Goal: Information Seeking & Learning: Learn about a topic

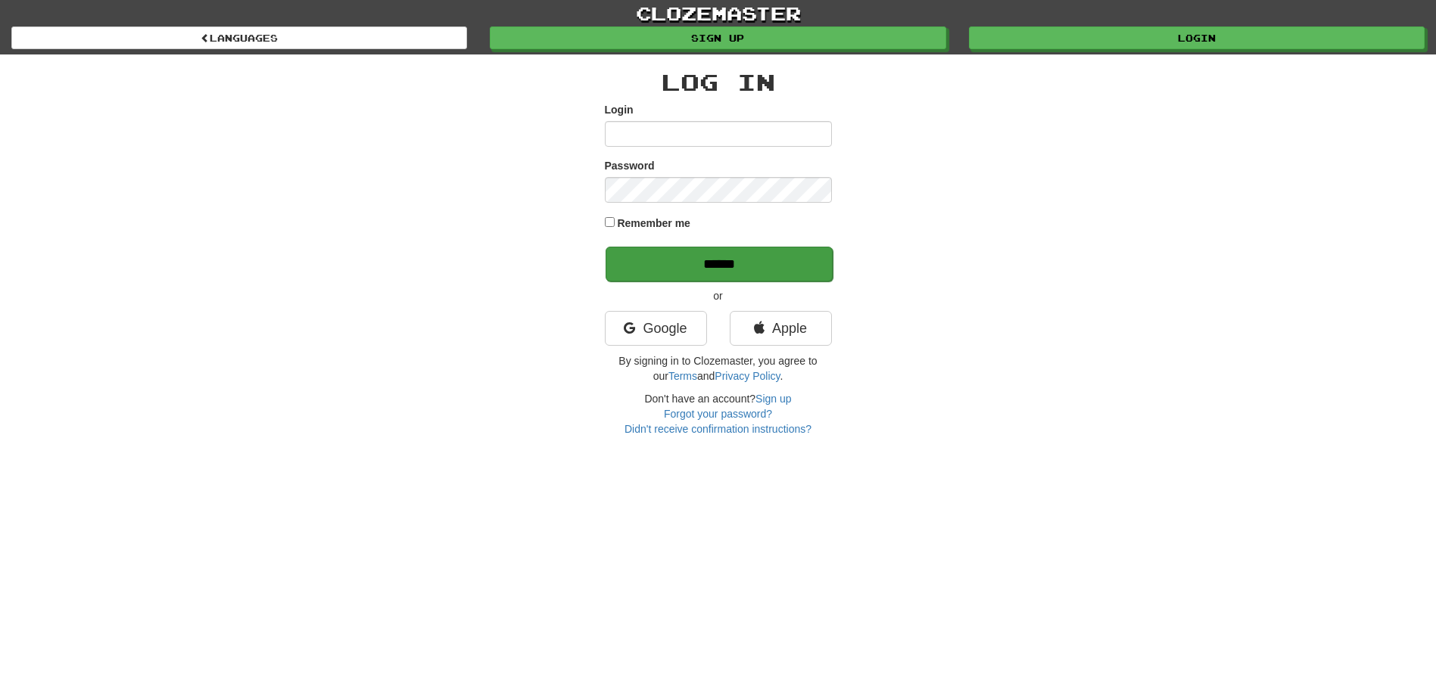
type input "*****"
click at [674, 259] on input "******" at bounding box center [718, 264] width 227 height 35
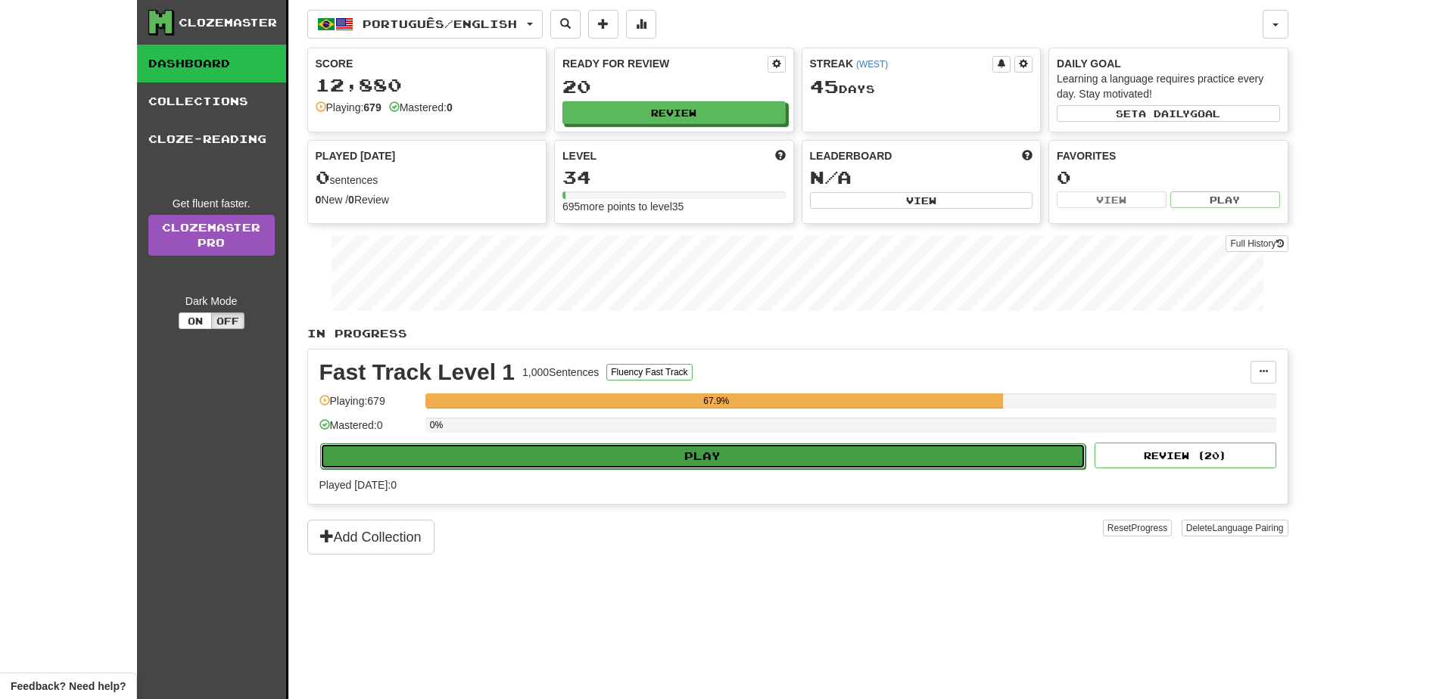
click at [740, 451] on button "Play" at bounding box center [703, 457] width 766 height 26
select select "**"
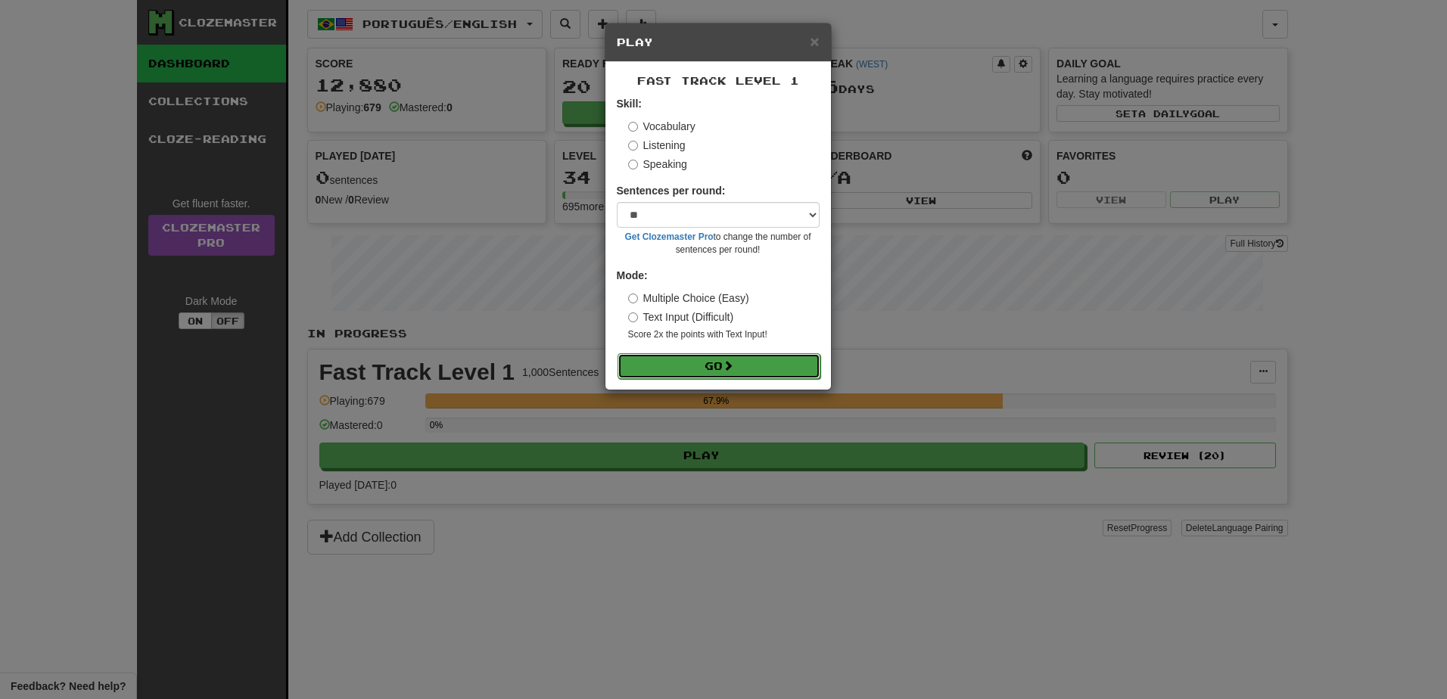
click at [722, 359] on button "Go" at bounding box center [719, 366] width 203 height 26
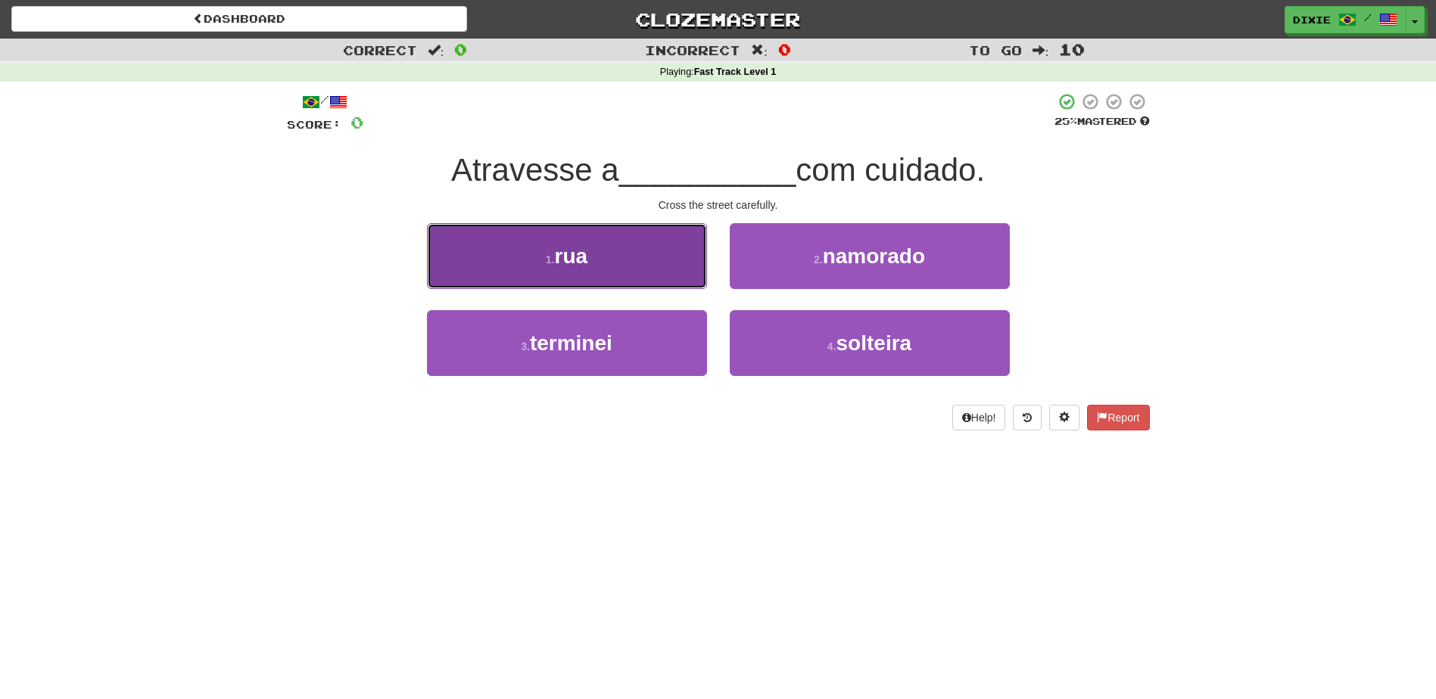
click at [637, 271] on button "1 . rua" at bounding box center [567, 256] width 280 height 66
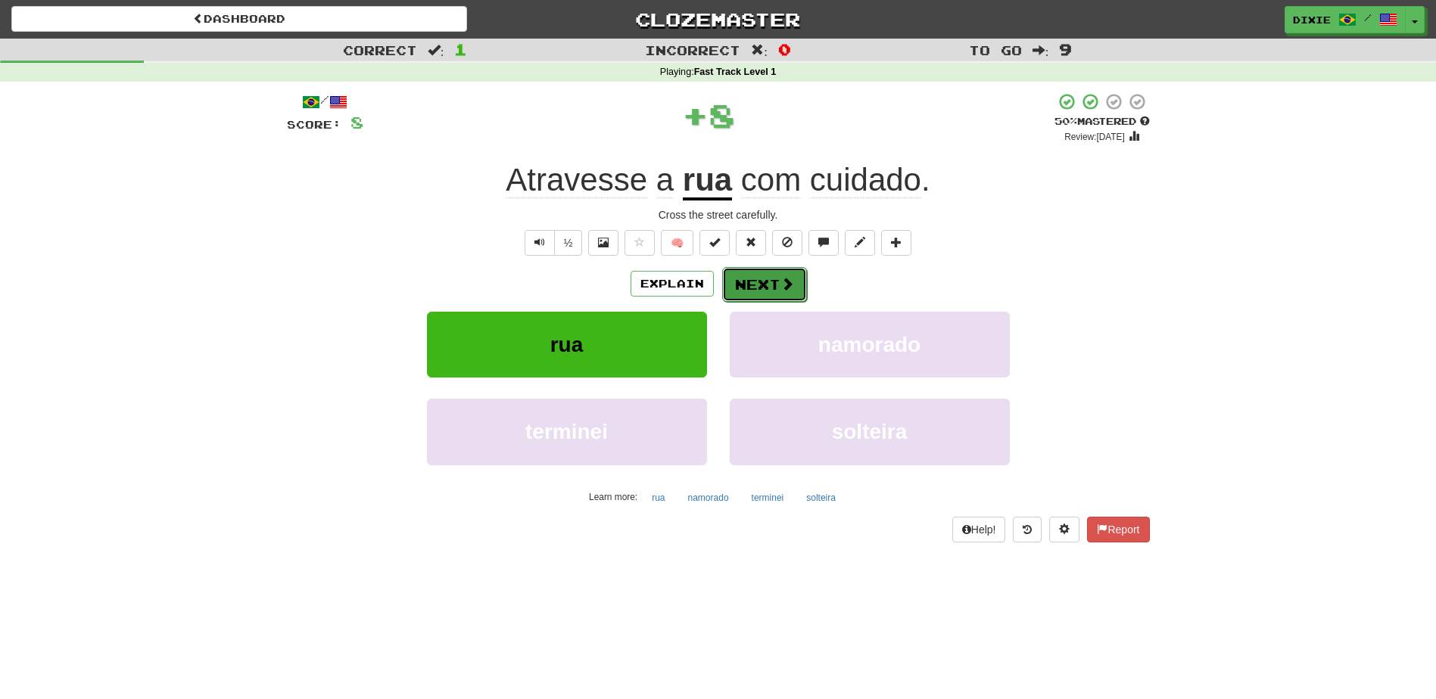
click at [761, 280] on button "Next" at bounding box center [764, 284] width 85 height 35
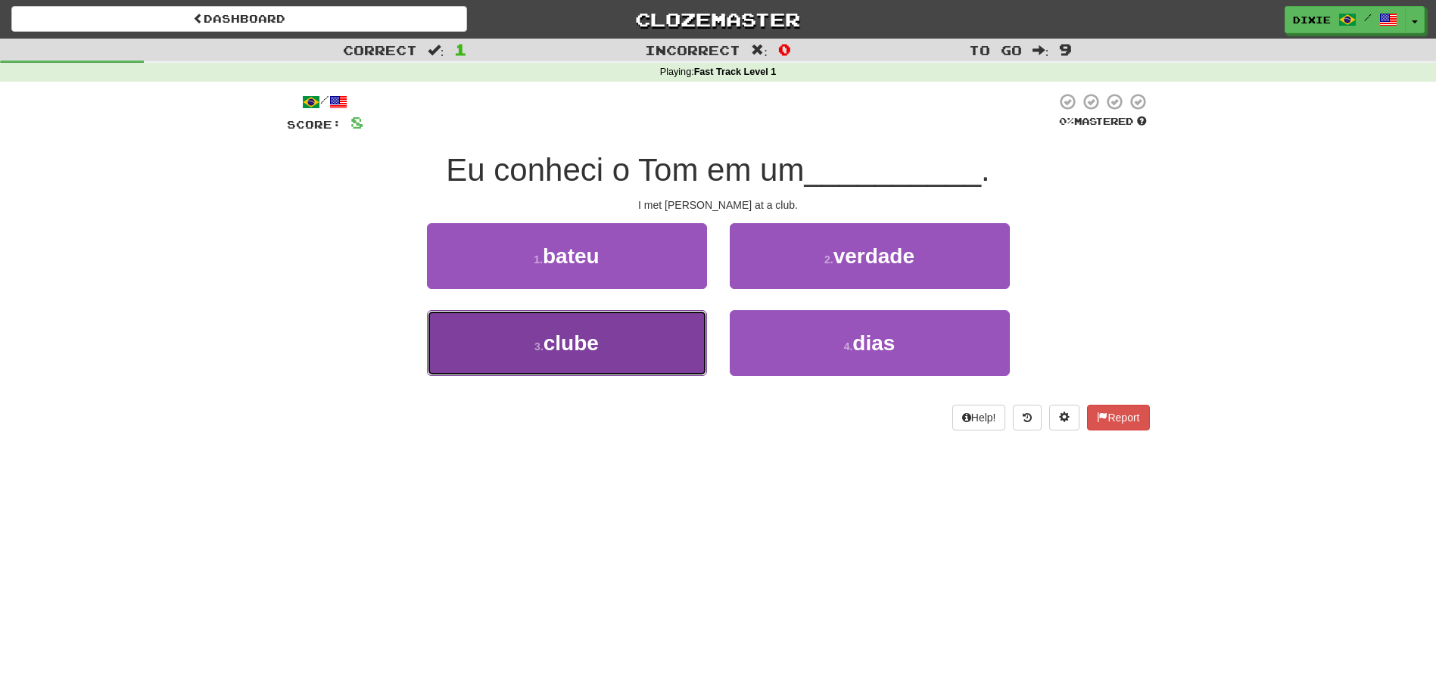
click at [580, 341] on span "clube" at bounding box center [570, 342] width 55 height 23
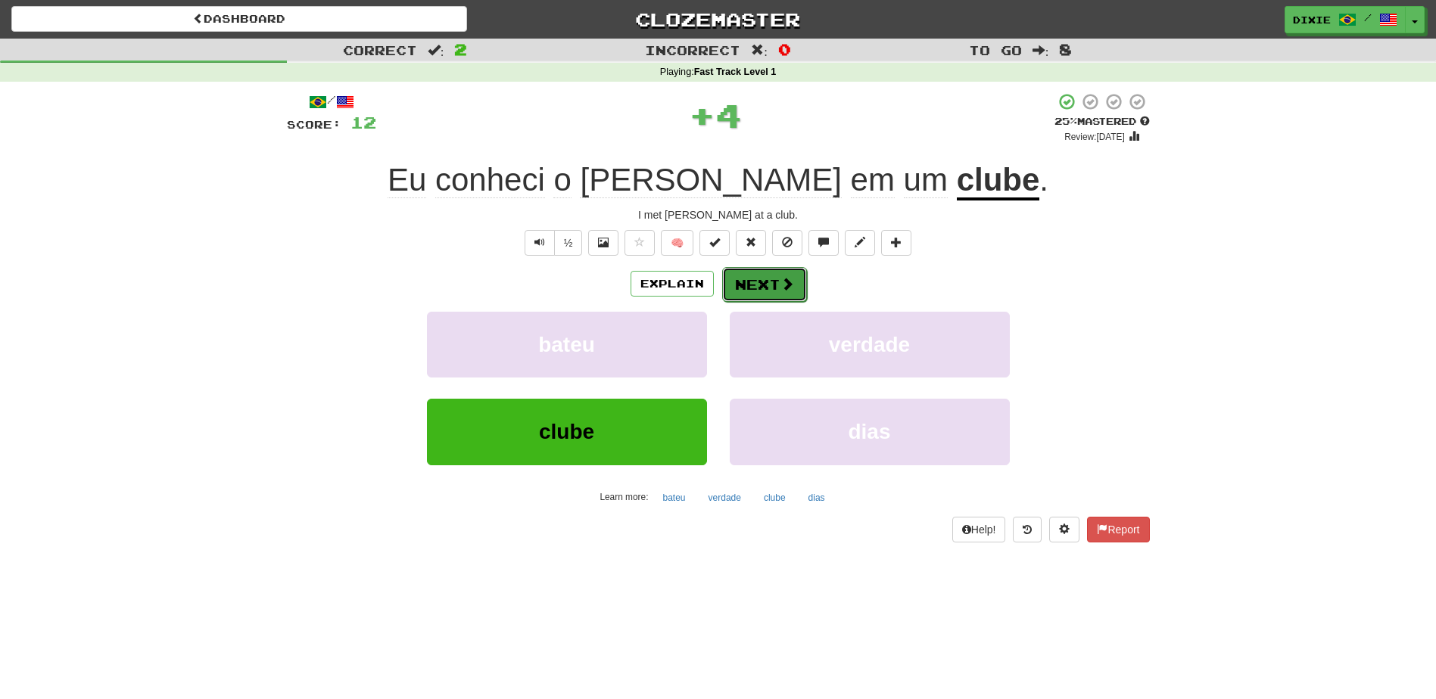
click at [754, 274] on button "Next" at bounding box center [764, 284] width 85 height 35
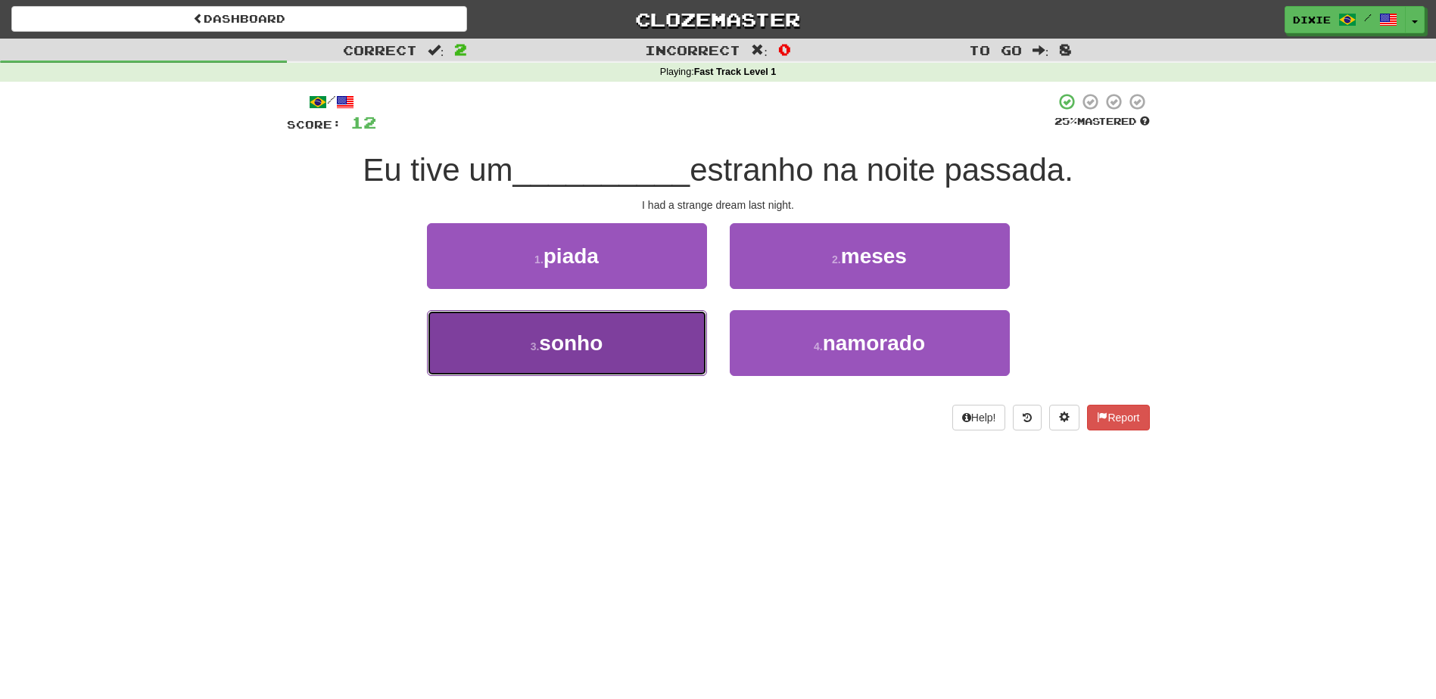
click at [665, 332] on button "3 . sonho" at bounding box center [567, 343] width 280 height 66
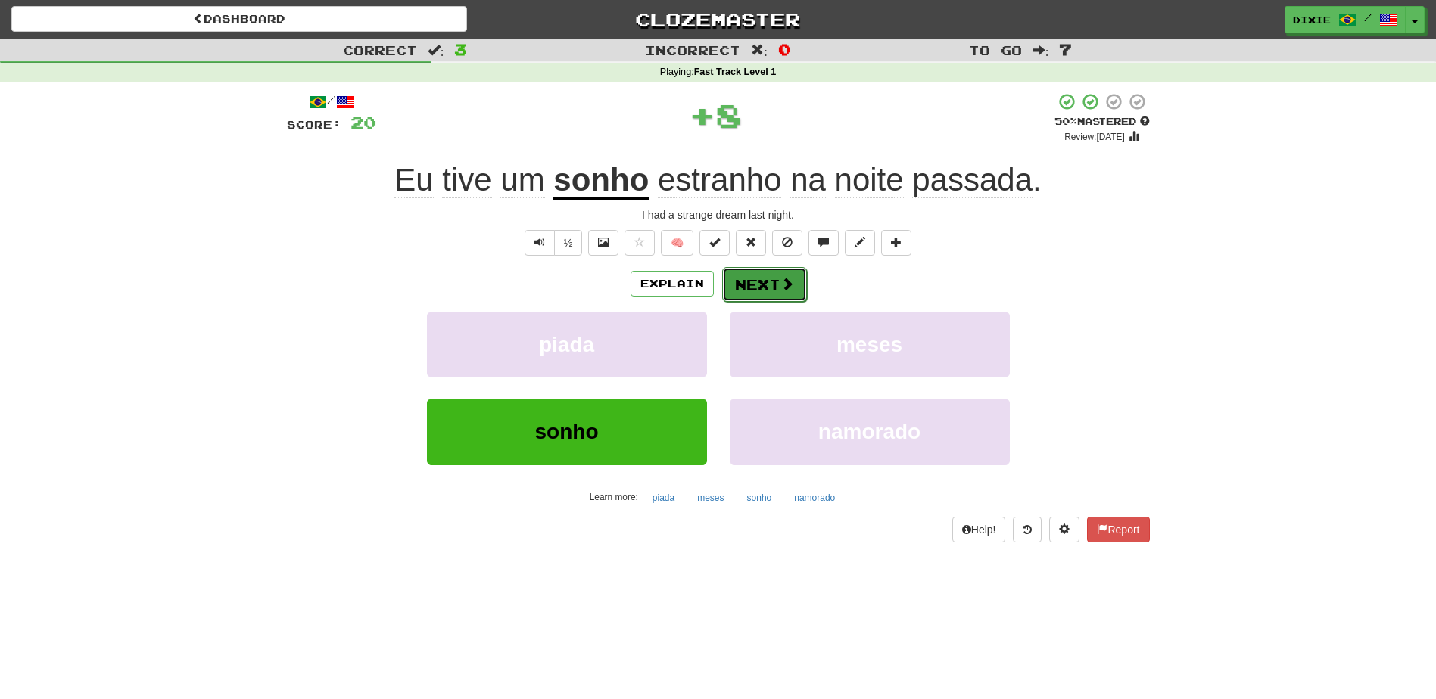
click at [739, 276] on button "Next" at bounding box center [764, 284] width 85 height 35
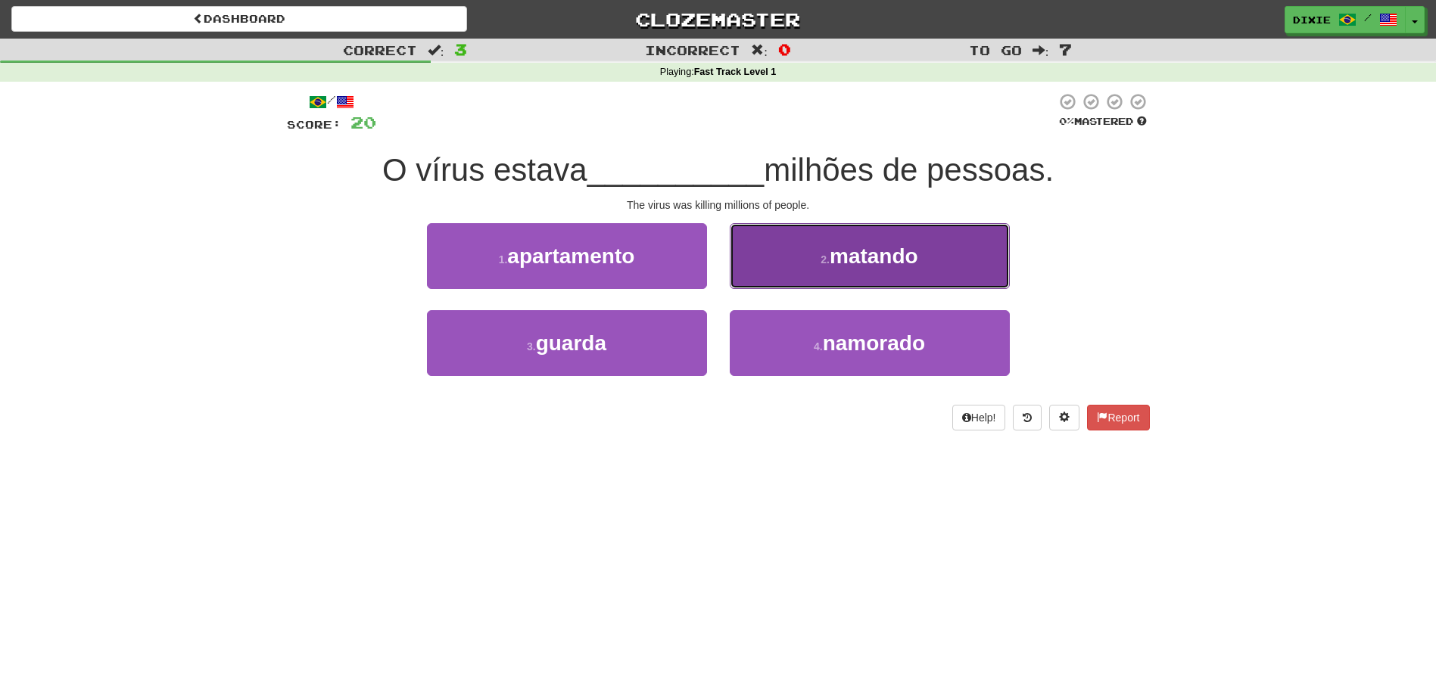
click at [745, 272] on button "2 . matando" at bounding box center [870, 256] width 280 height 66
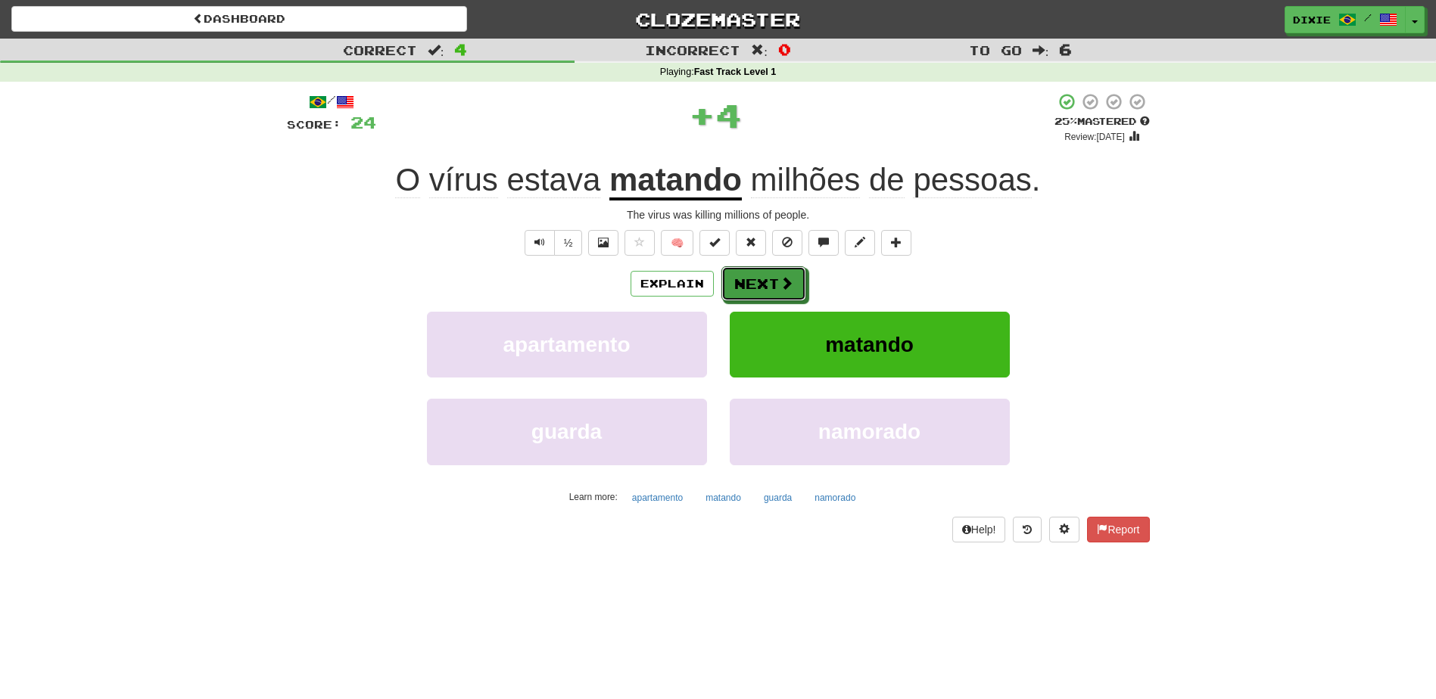
click at [745, 272] on button "Next" at bounding box center [763, 283] width 85 height 35
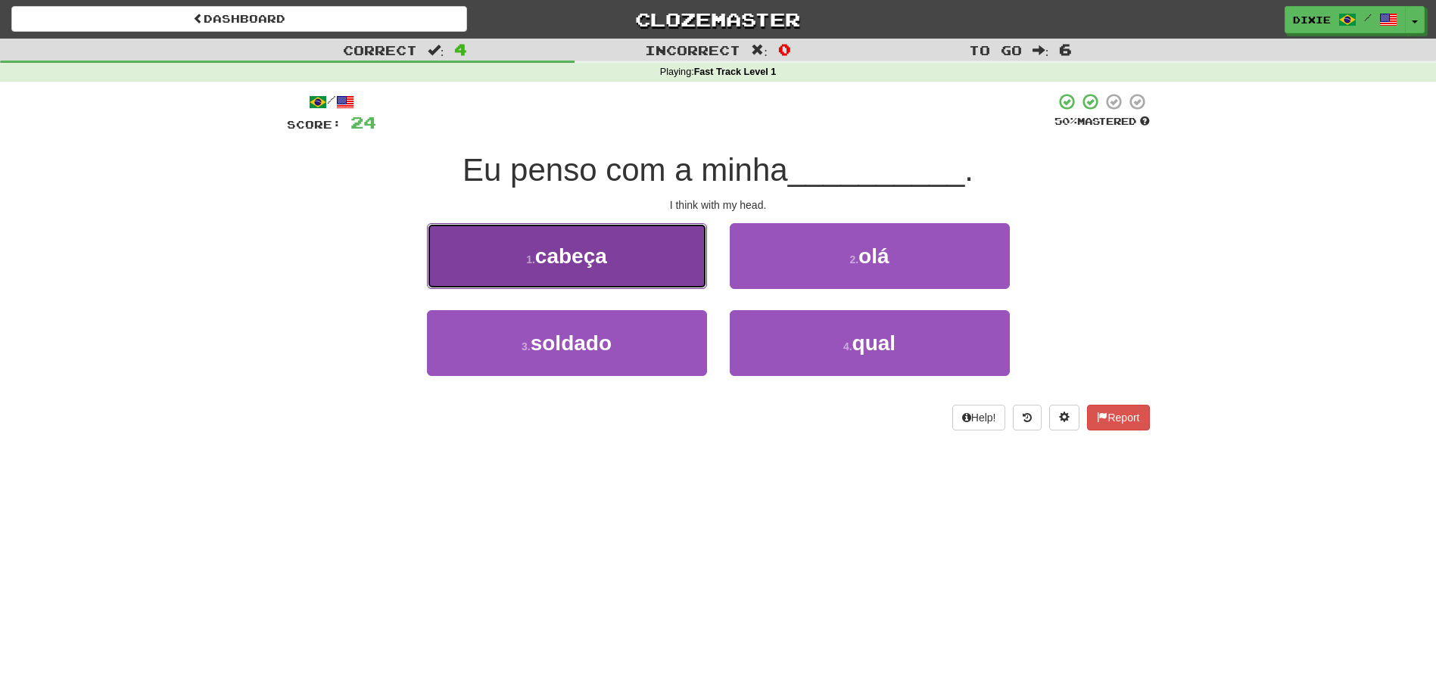
click at [643, 263] on button "1 . cabeça" at bounding box center [567, 256] width 280 height 66
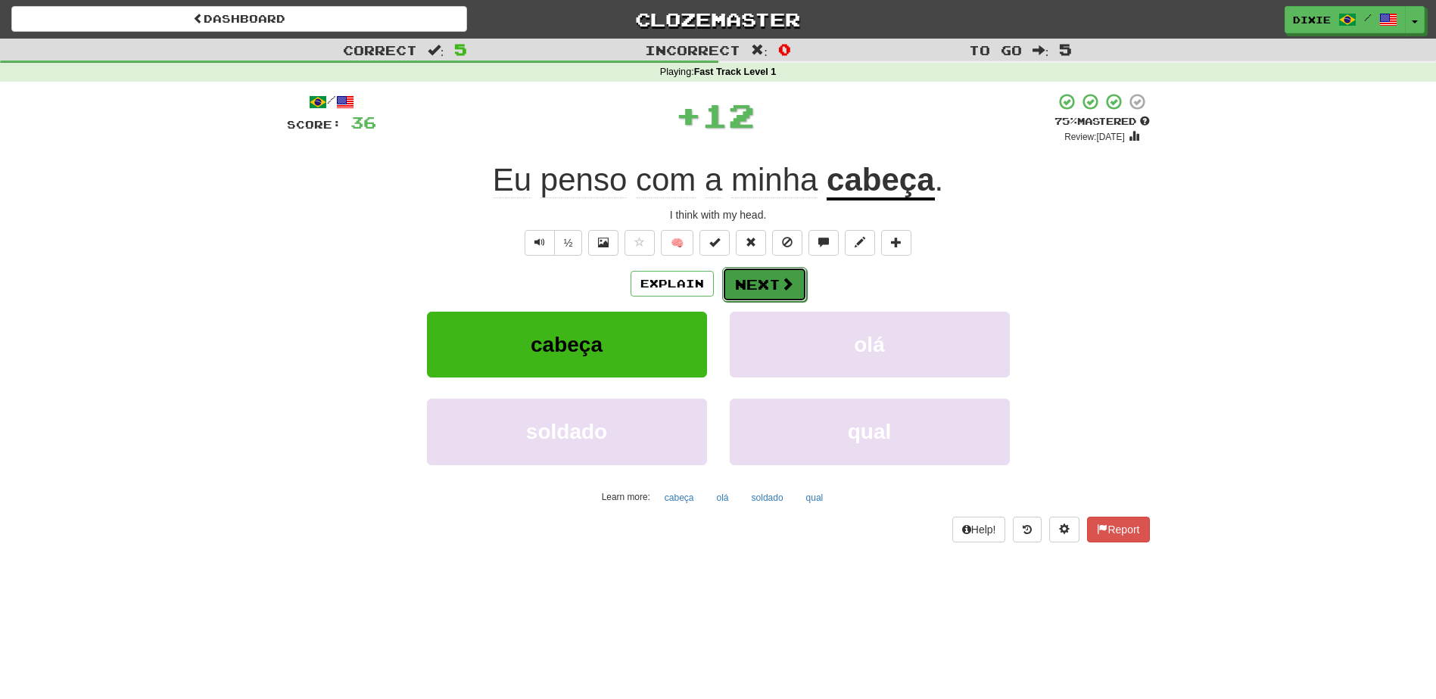
click at [743, 272] on button "Next" at bounding box center [764, 284] width 85 height 35
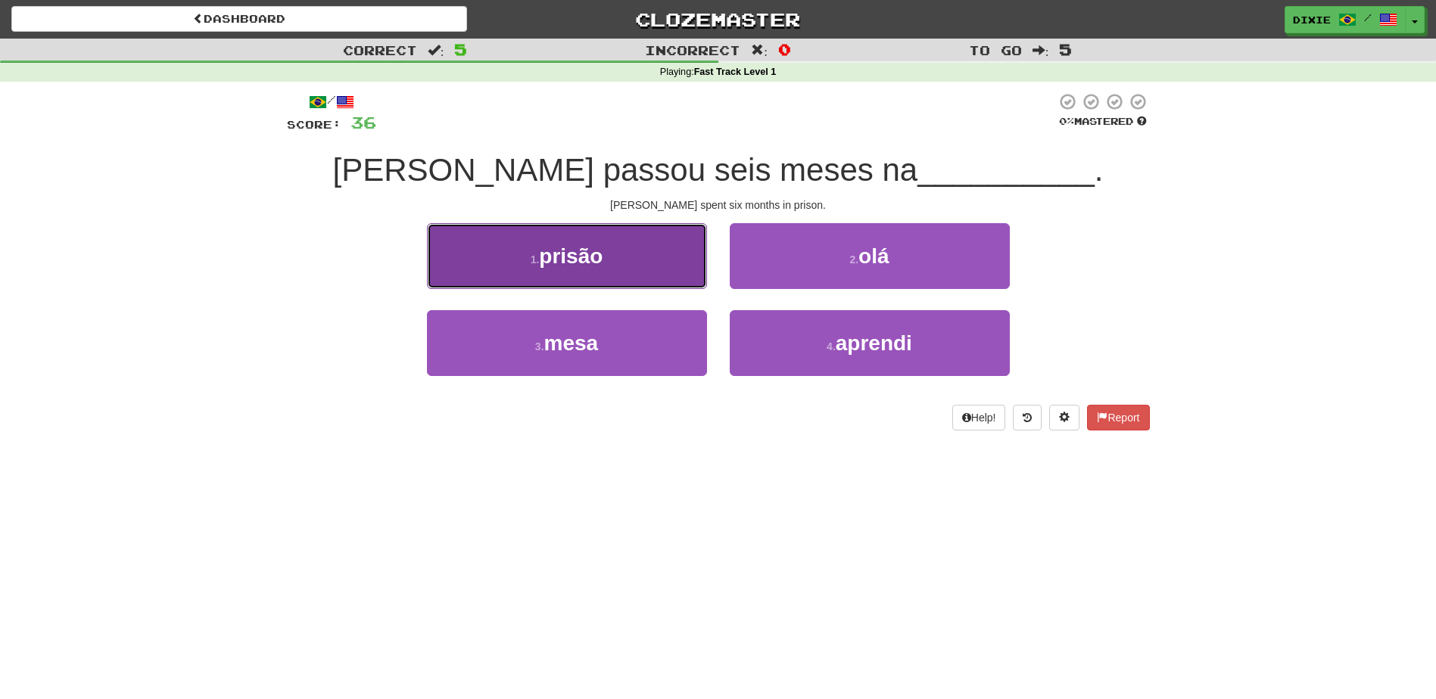
click at [614, 246] on button "1 . prisão" at bounding box center [567, 256] width 280 height 66
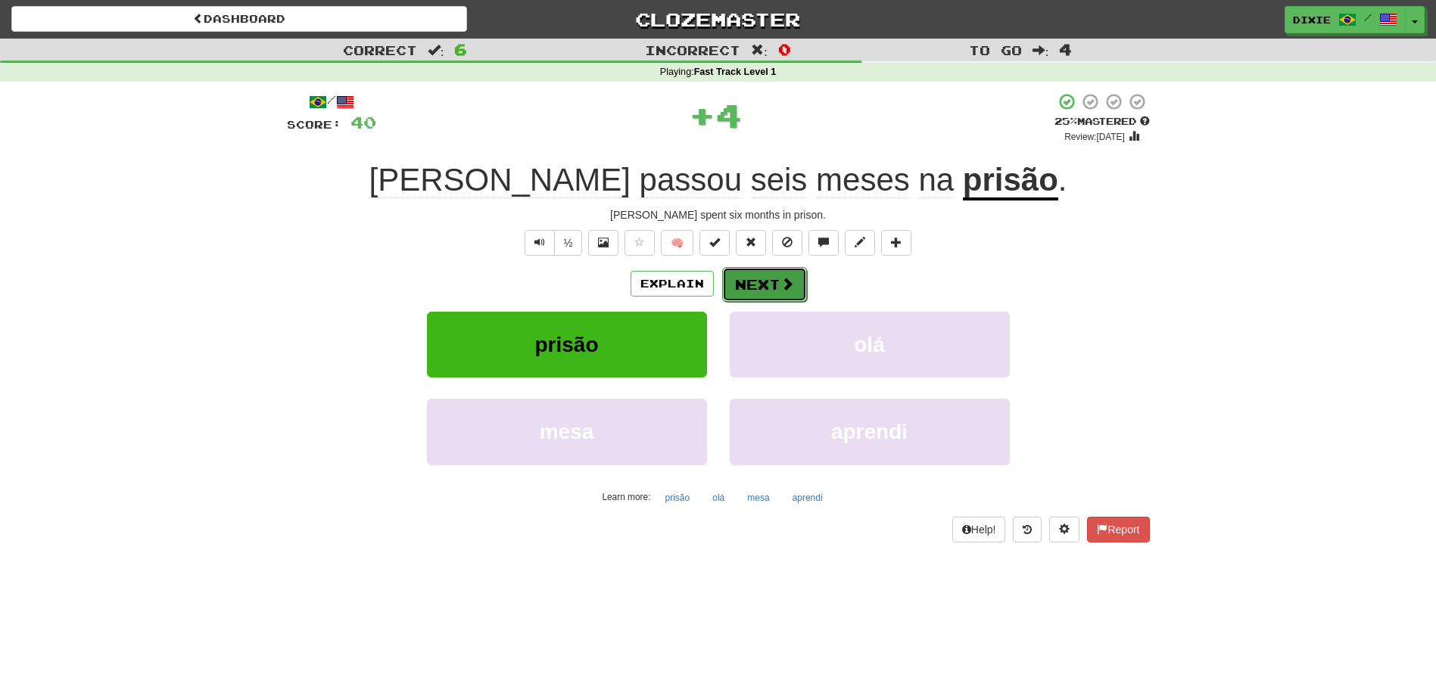
click at [751, 284] on button "Next" at bounding box center [764, 284] width 85 height 35
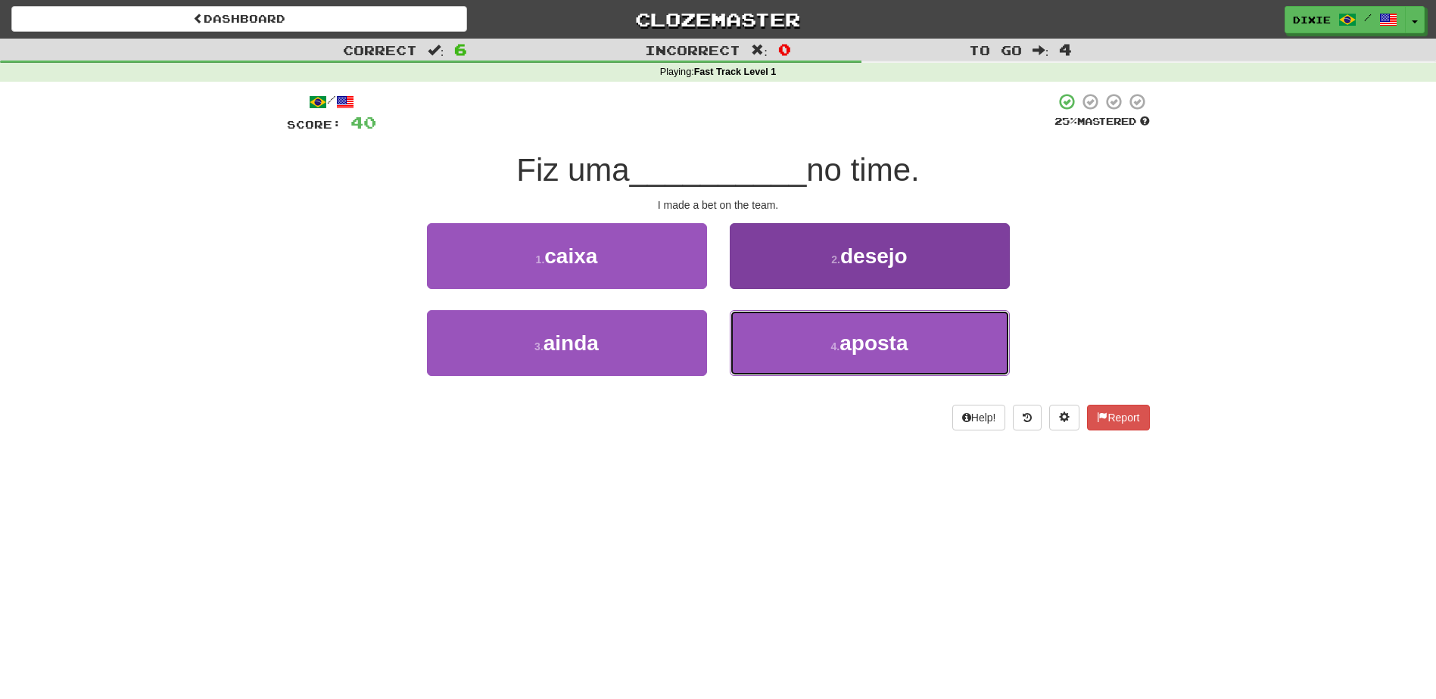
click at [780, 356] on button "4 . aposta" at bounding box center [870, 343] width 280 height 66
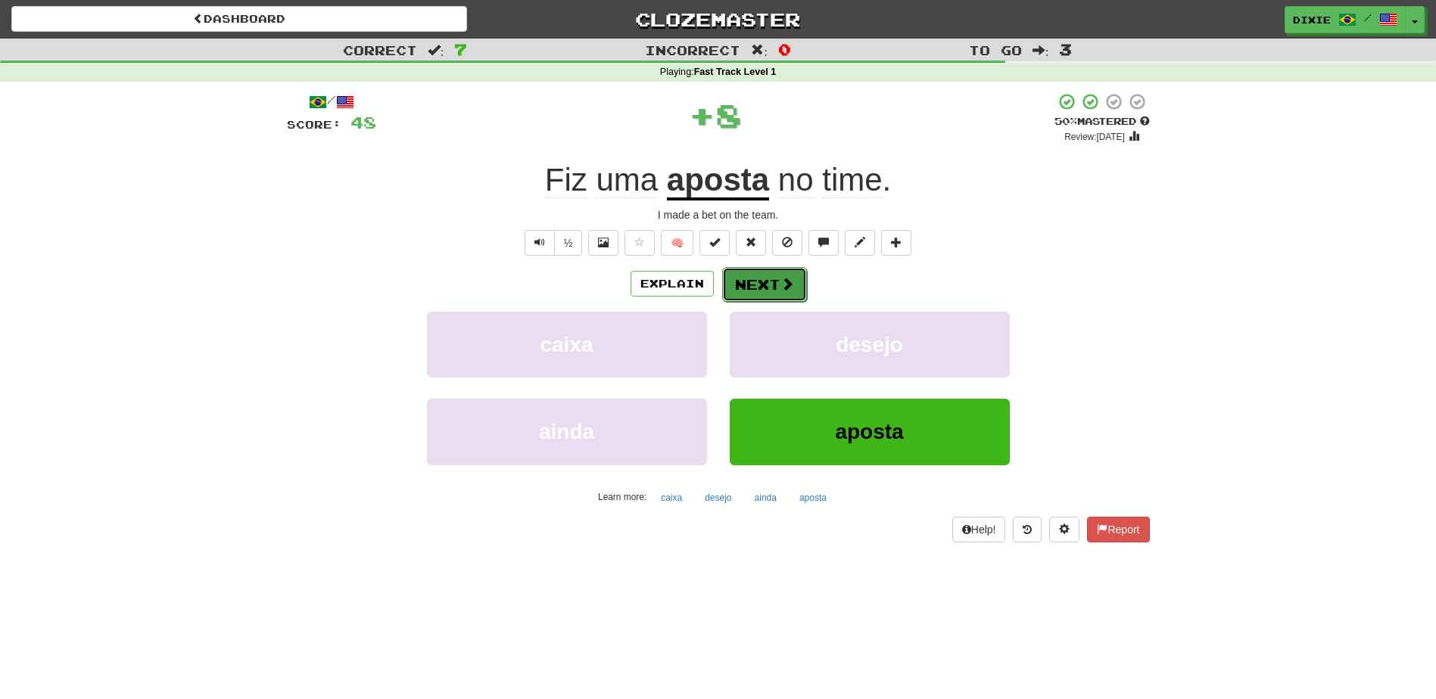
click at [743, 278] on button "Next" at bounding box center [764, 284] width 85 height 35
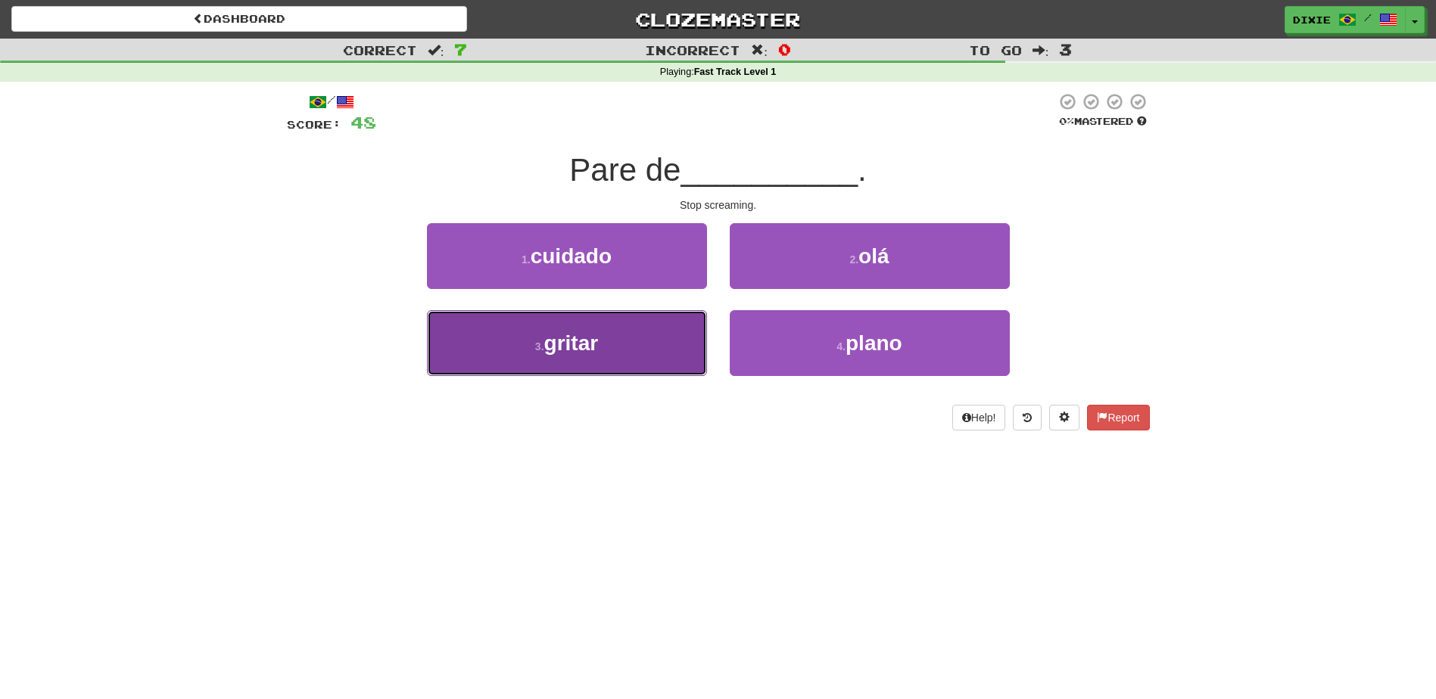
click at [653, 325] on button "3 . gritar" at bounding box center [567, 343] width 280 height 66
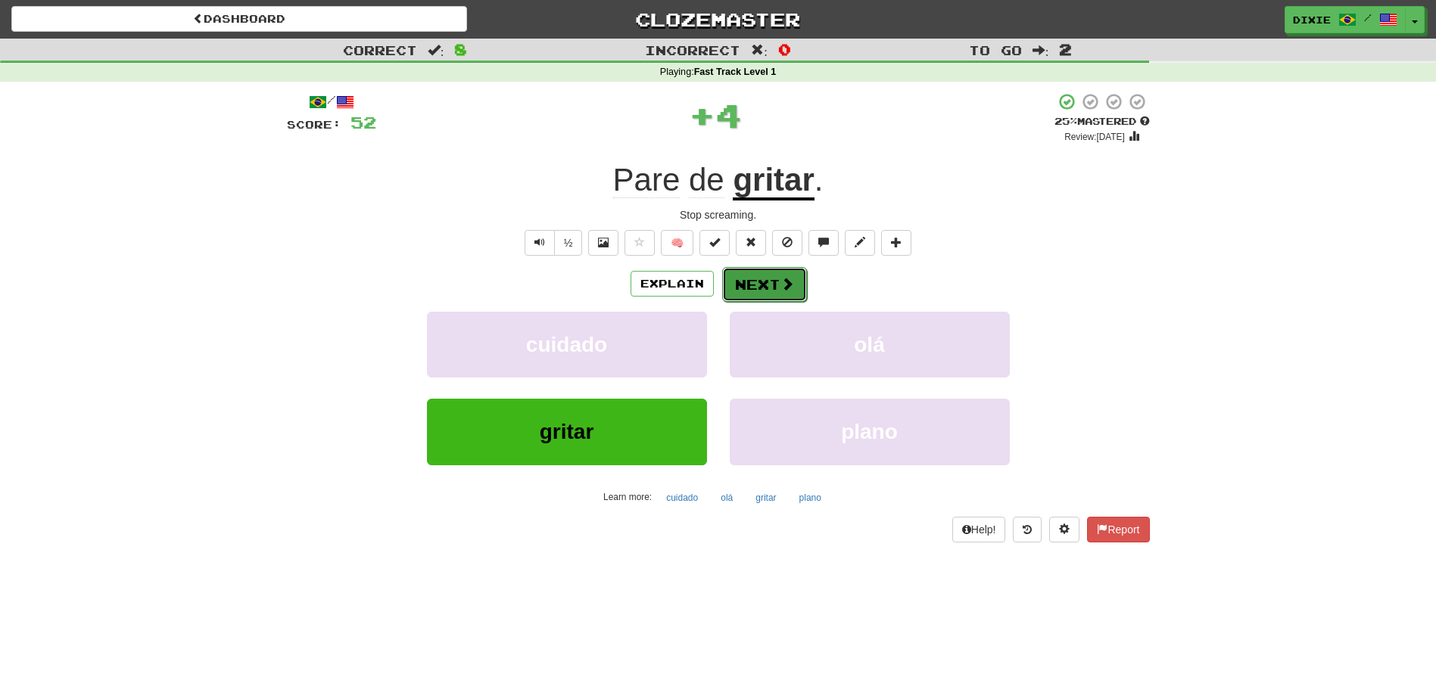
click at [738, 285] on button "Next" at bounding box center [764, 284] width 85 height 35
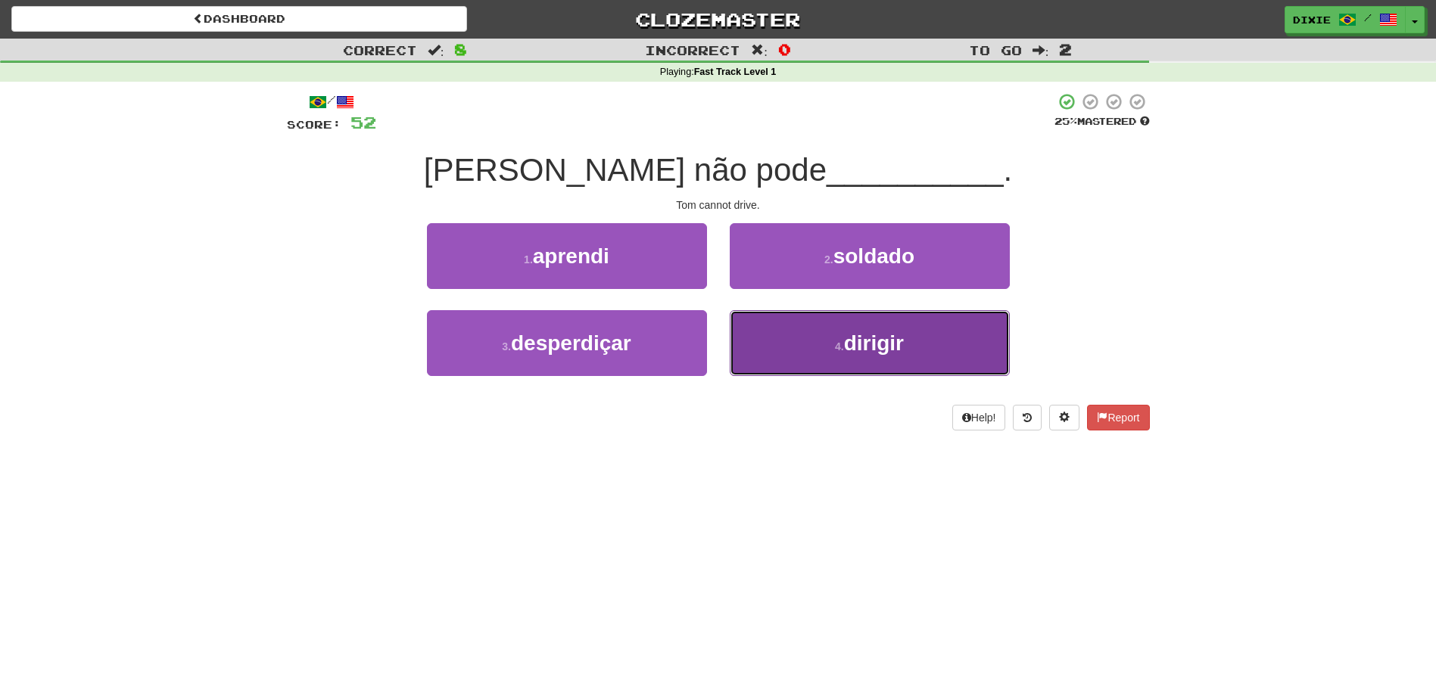
click at [792, 343] on button "4 . dirigir" at bounding box center [870, 343] width 280 height 66
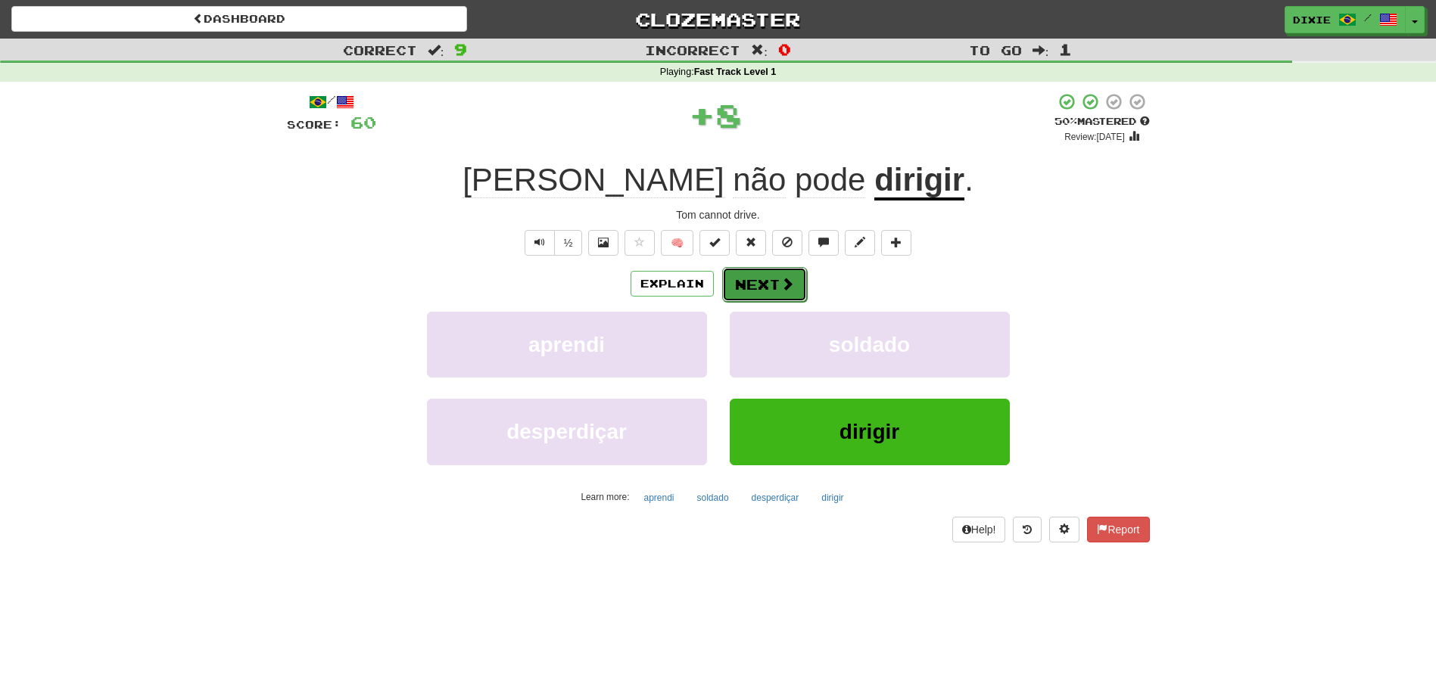
click at [752, 278] on button "Next" at bounding box center [764, 284] width 85 height 35
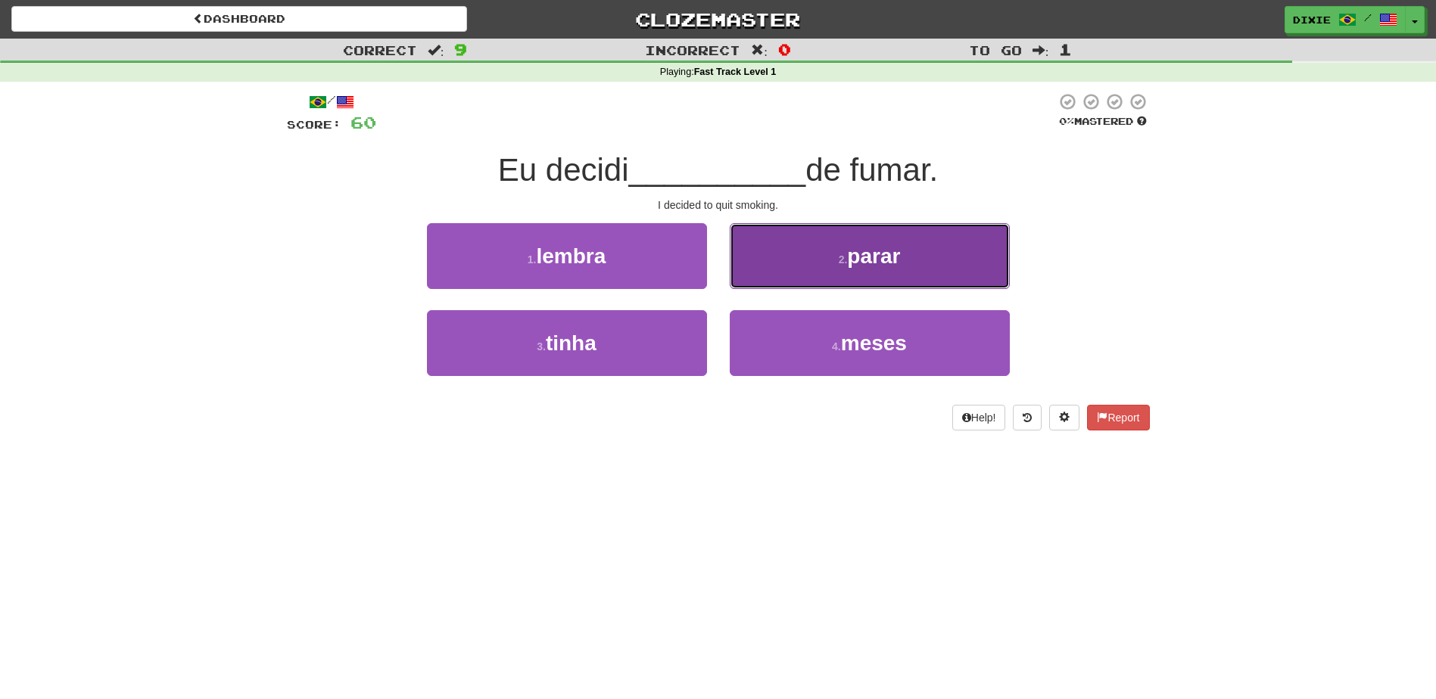
click at [745, 277] on button "2 . parar" at bounding box center [870, 256] width 280 height 66
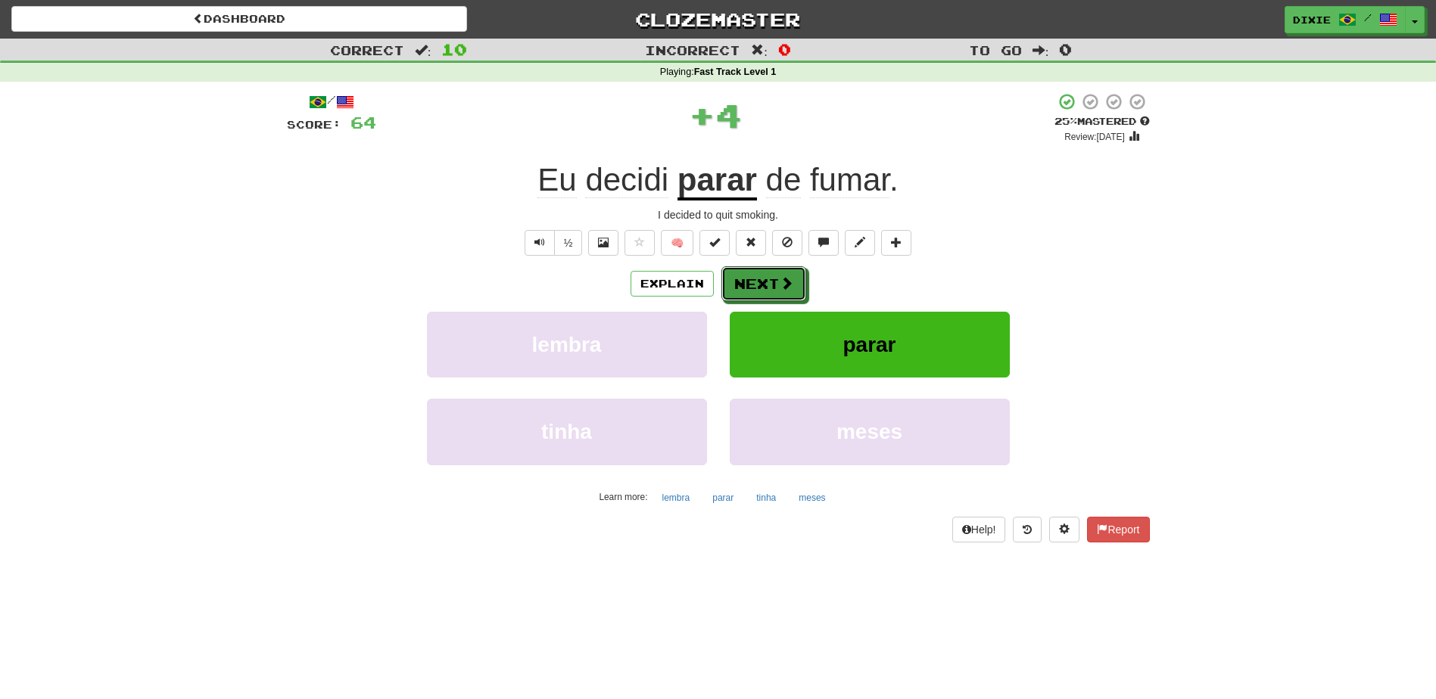
click at [745, 277] on button "Next" at bounding box center [763, 283] width 85 height 35
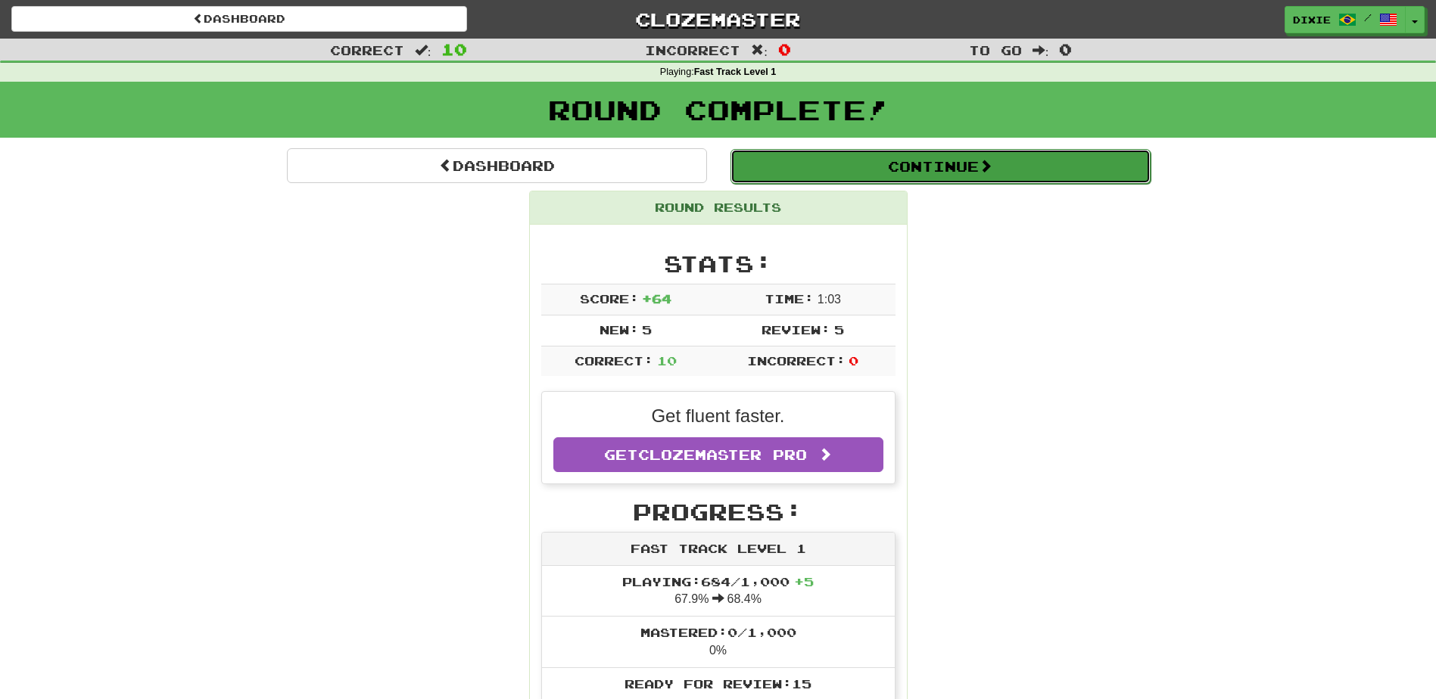
click at [939, 170] on button "Continue" at bounding box center [940, 166] width 420 height 35
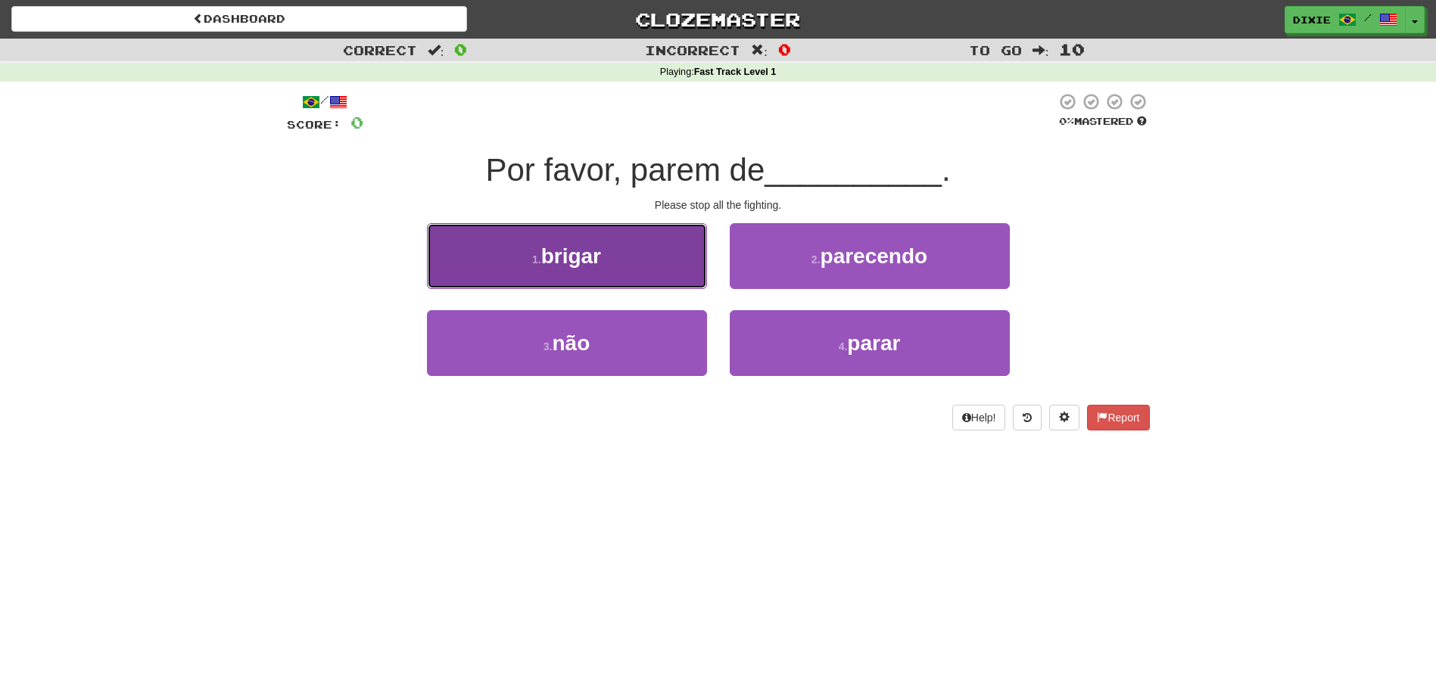
click at [665, 257] on button "1 . brigar" at bounding box center [567, 256] width 280 height 66
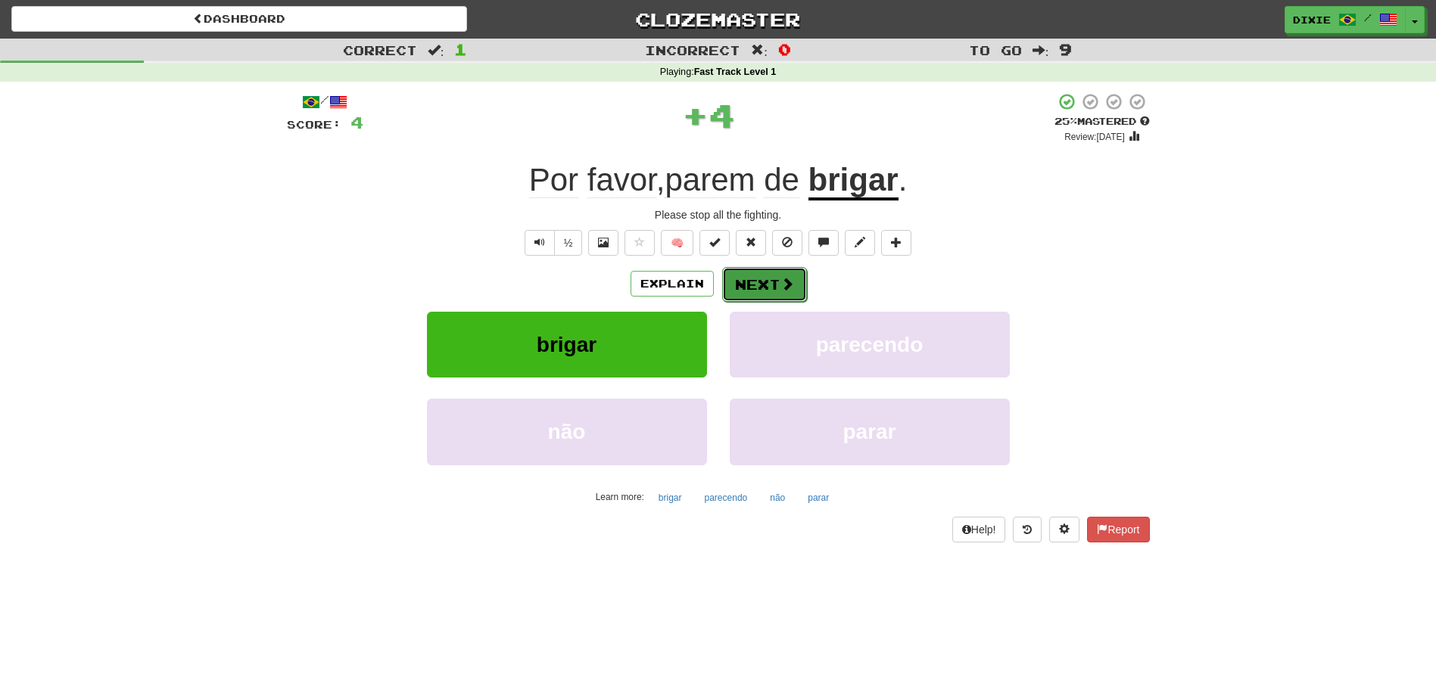
click at [739, 274] on button "Next" at bounding box center [764, 284] width 85 height 35
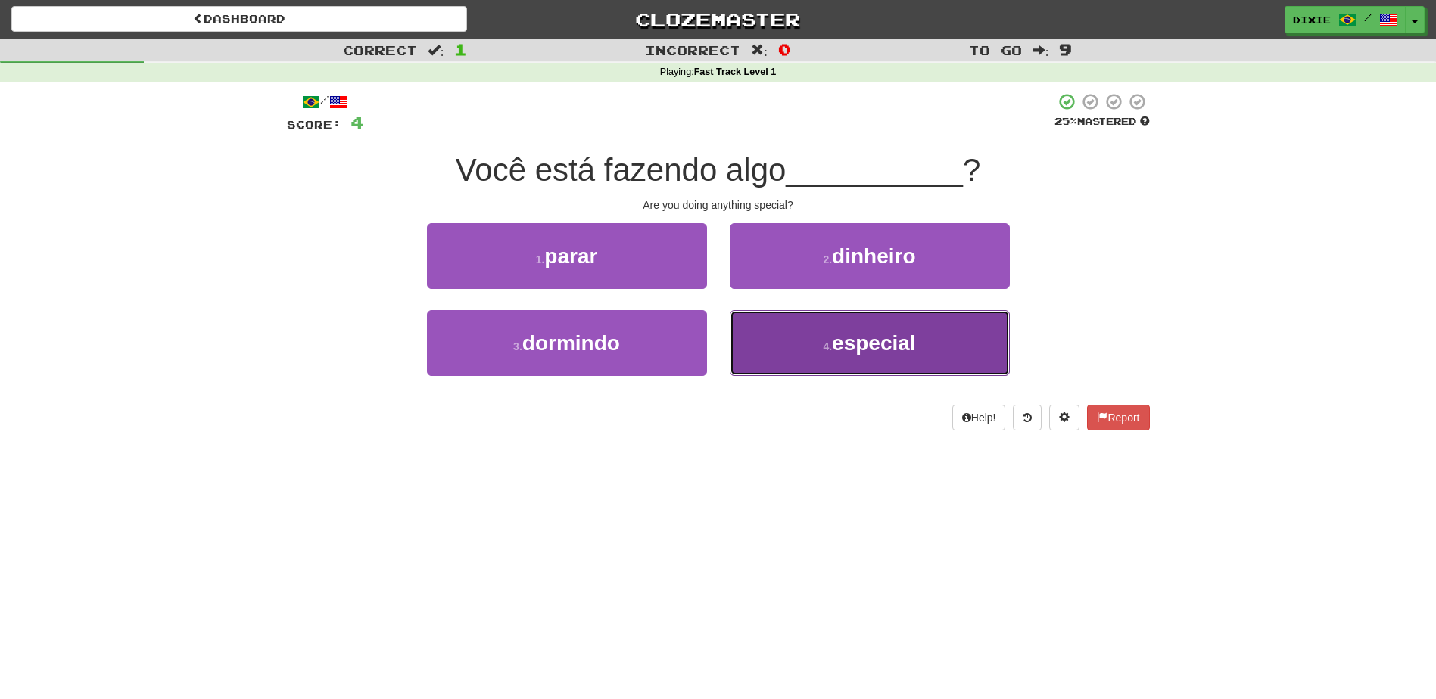
click at [765, 332] on button "4 . especial" at bounding box center [870, 343] width 280 height 66
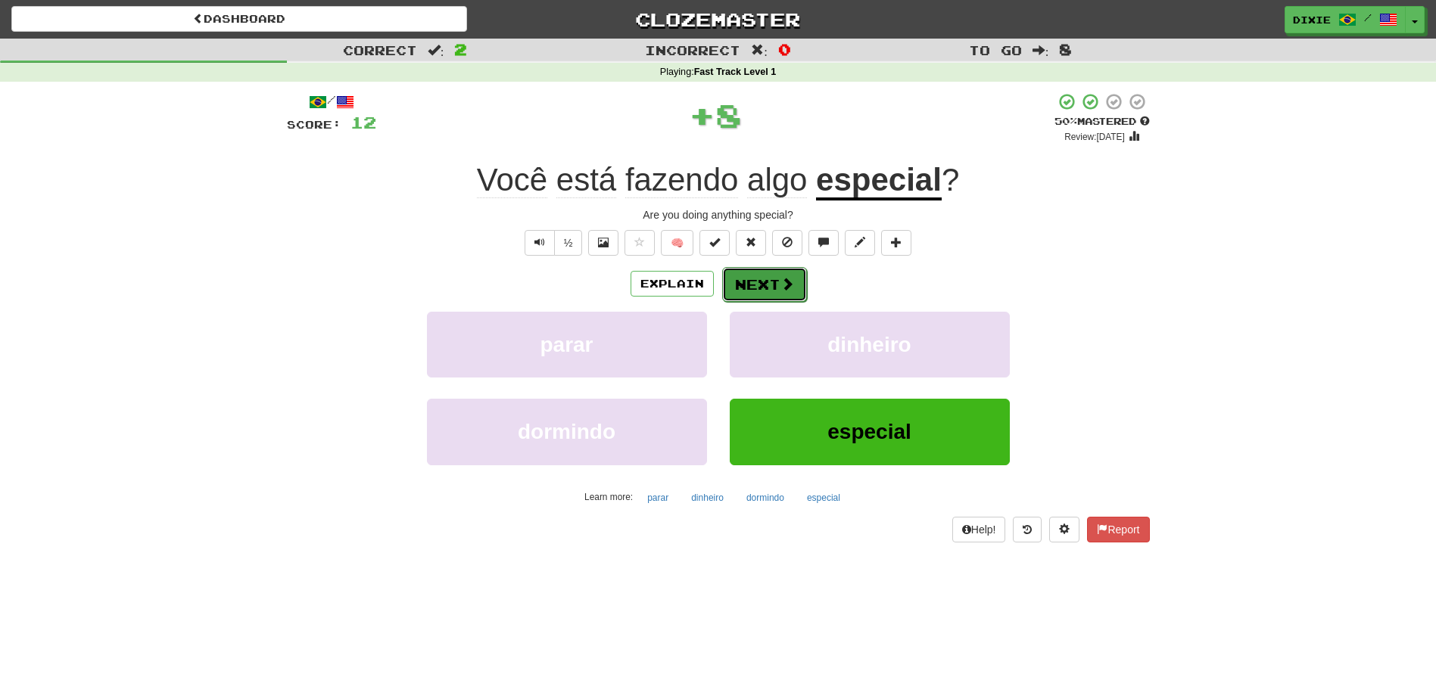
click at [744, 275] on button "Next" at bounding box center [764, 284] width 85 height 35
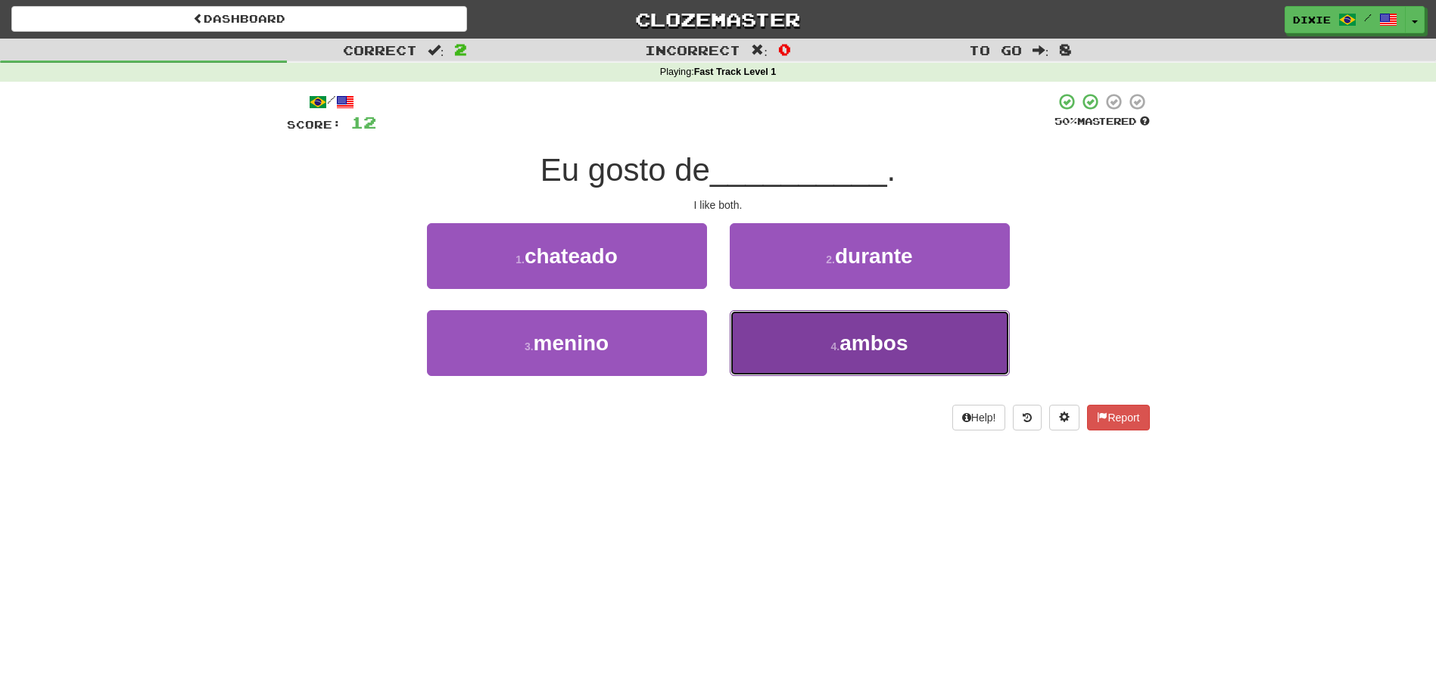
click at [757, 327] on button "4 . ambos" at bounding box center [870, 343] width 280 height 66
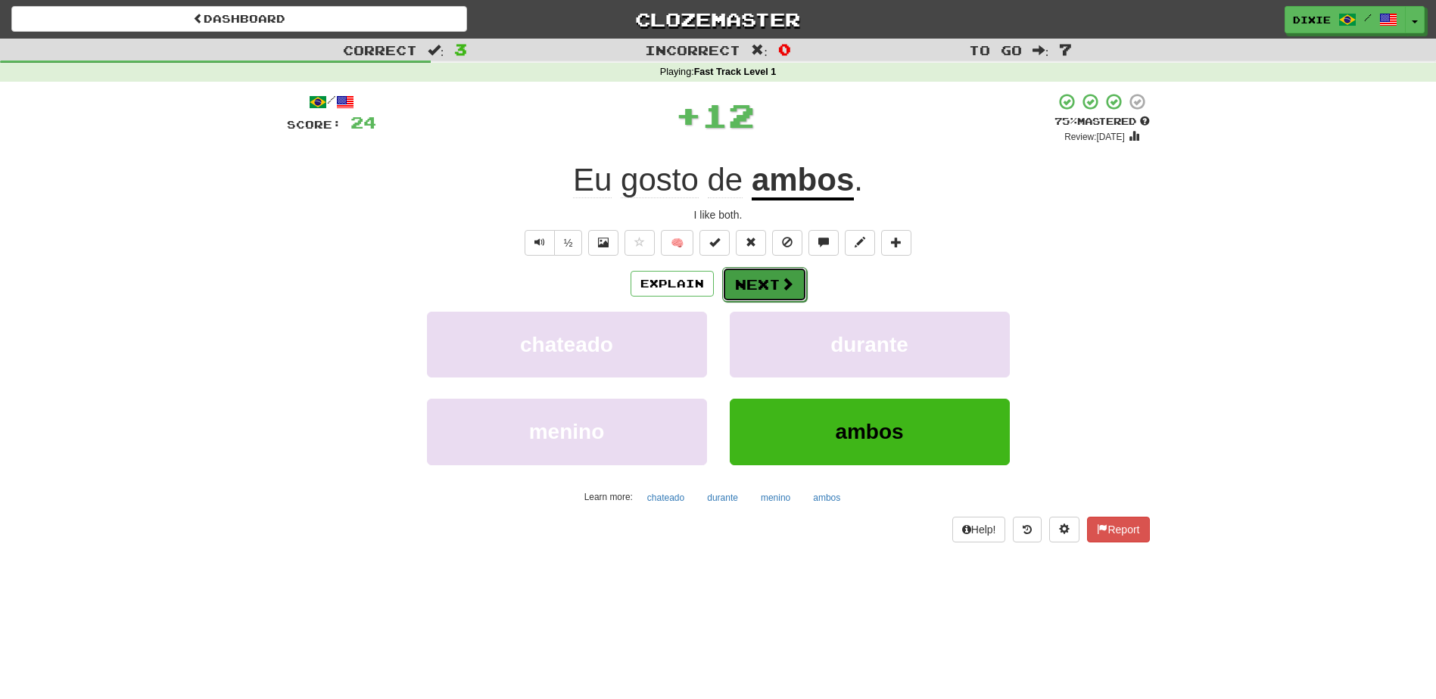
click at [745, 285] on button "Next" at bounding box center [764, 284] width 85 height 35
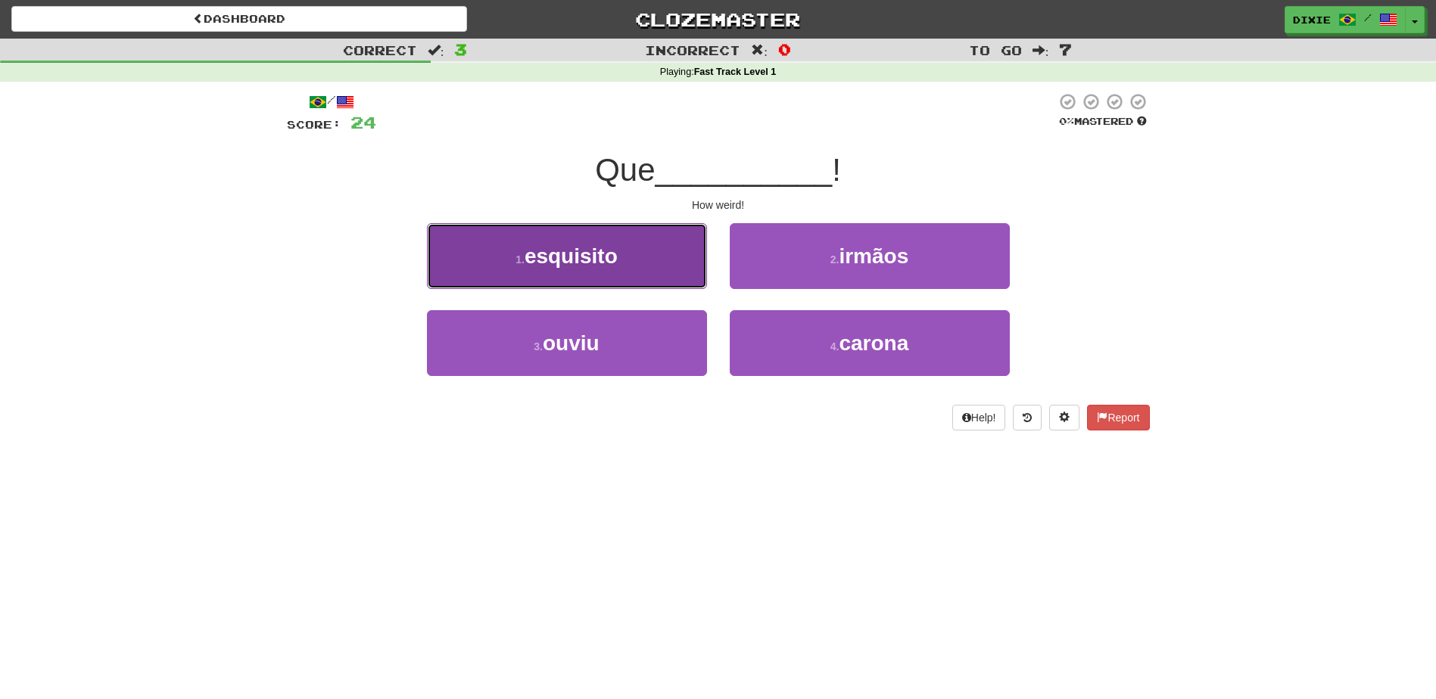
click at [696, 262] on button "1 . esquisito" at bounding box center [567, 256] width 280 height 66
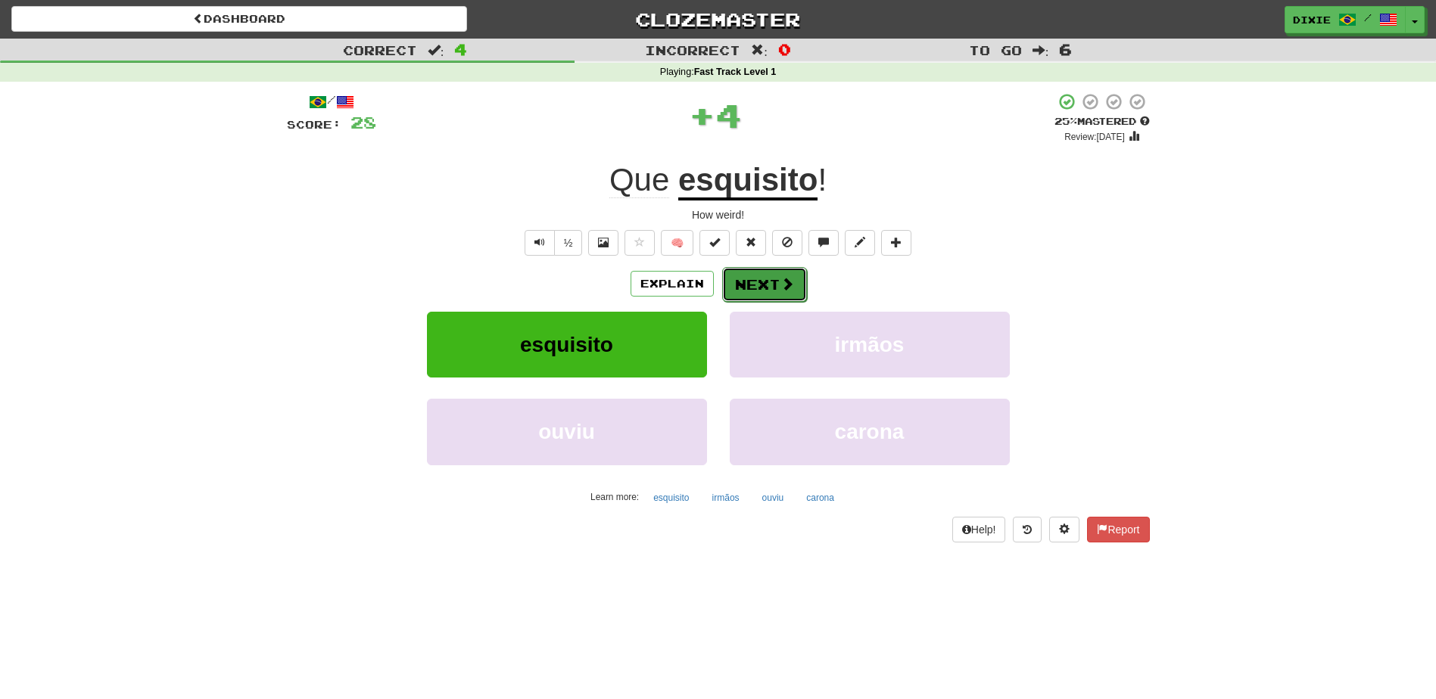
click at [733, 276] on button "Next" at bounding box center [764, 284] width 85 height 35
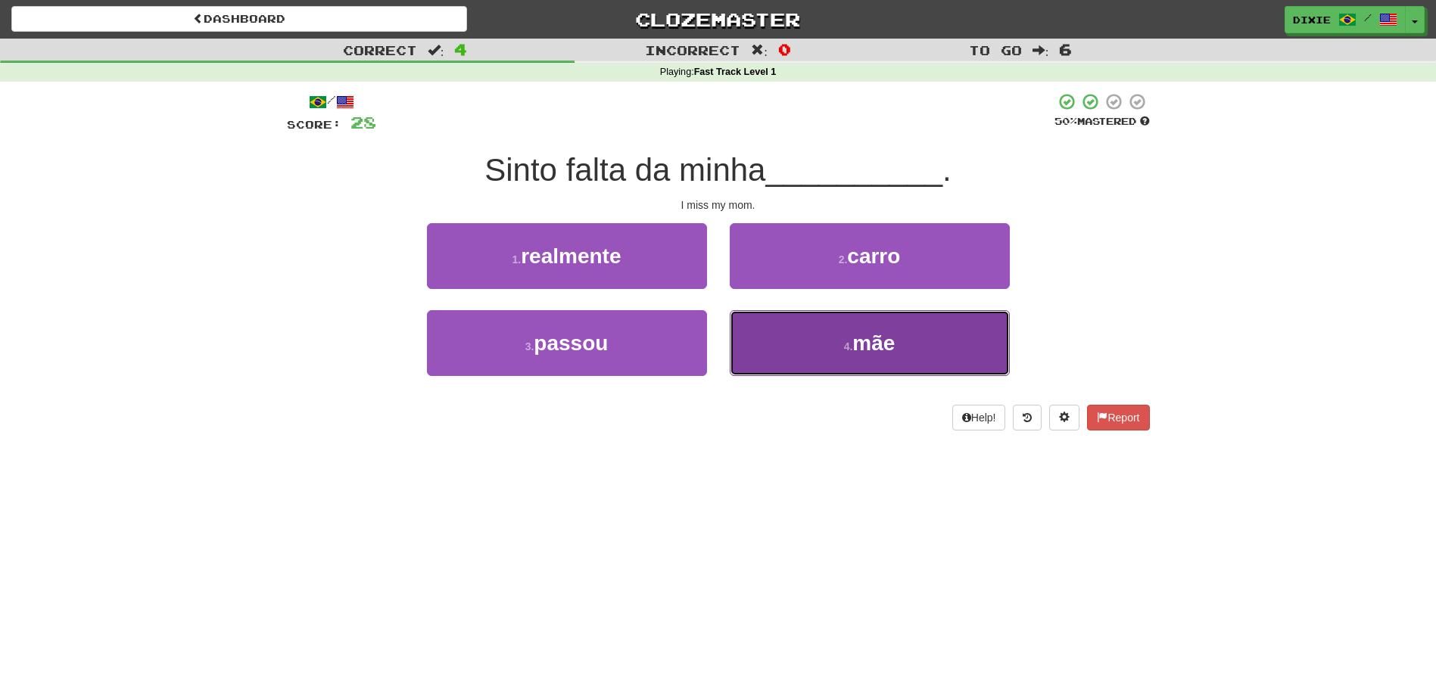
click at [760, 331] on button "4 . mãe" at bounding box center [870, 343] width 280 height 66
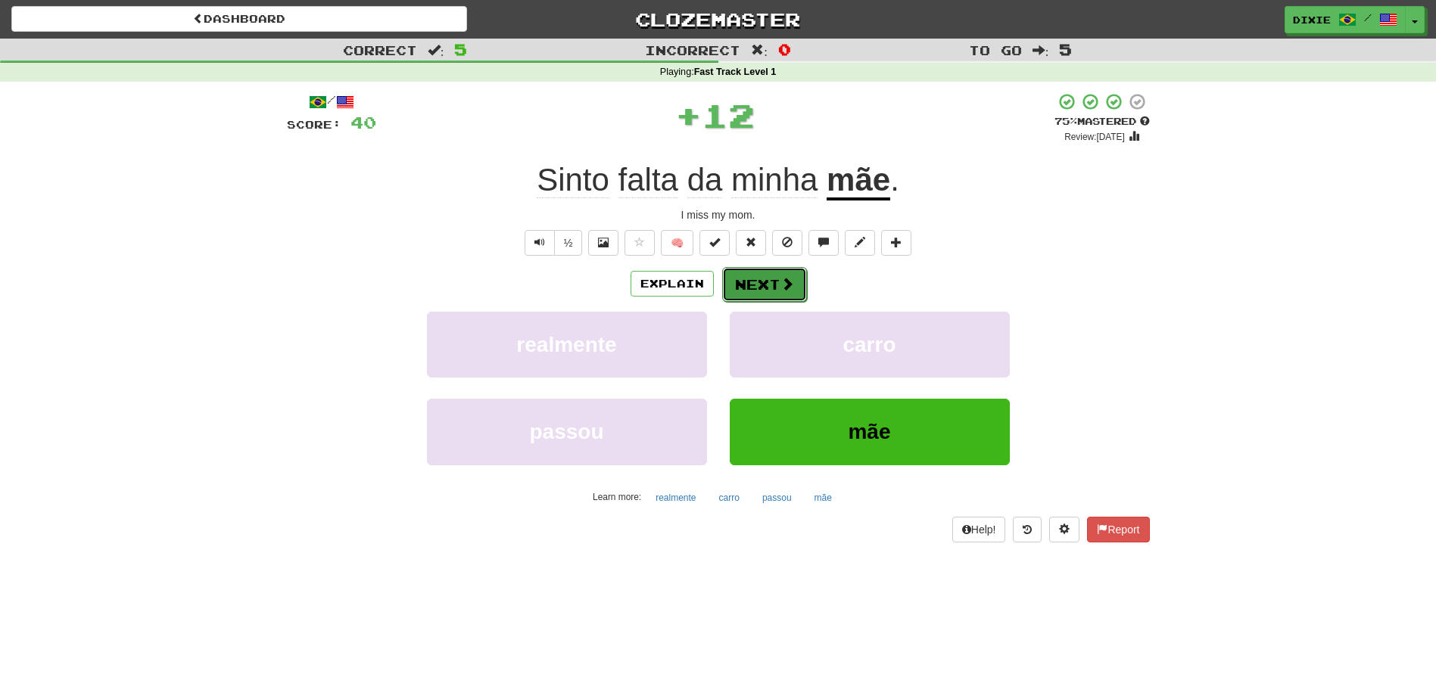
click at [731, 275] on button "Next" at bounding box center [764, 284] width 85 height 35
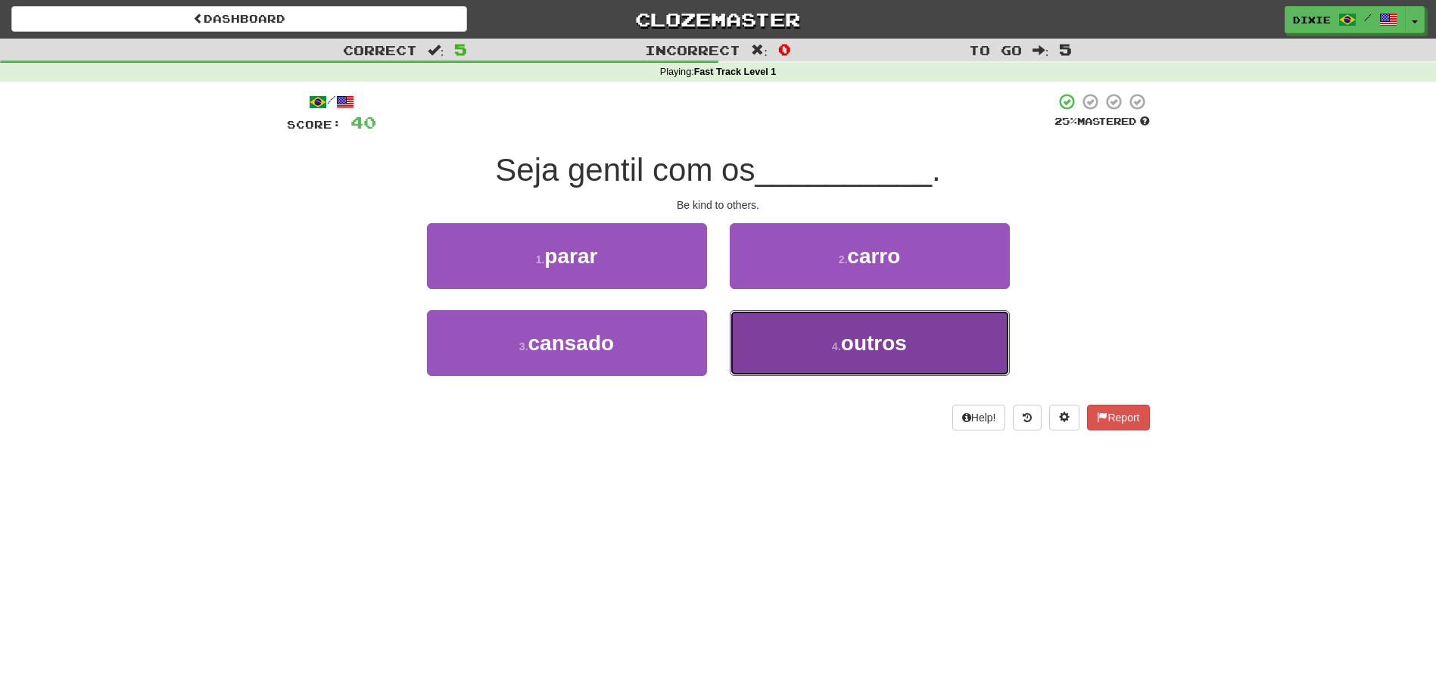
click at [776, 349] on button "4 . outros" at bounding box center [870, 343] width 280 height 66
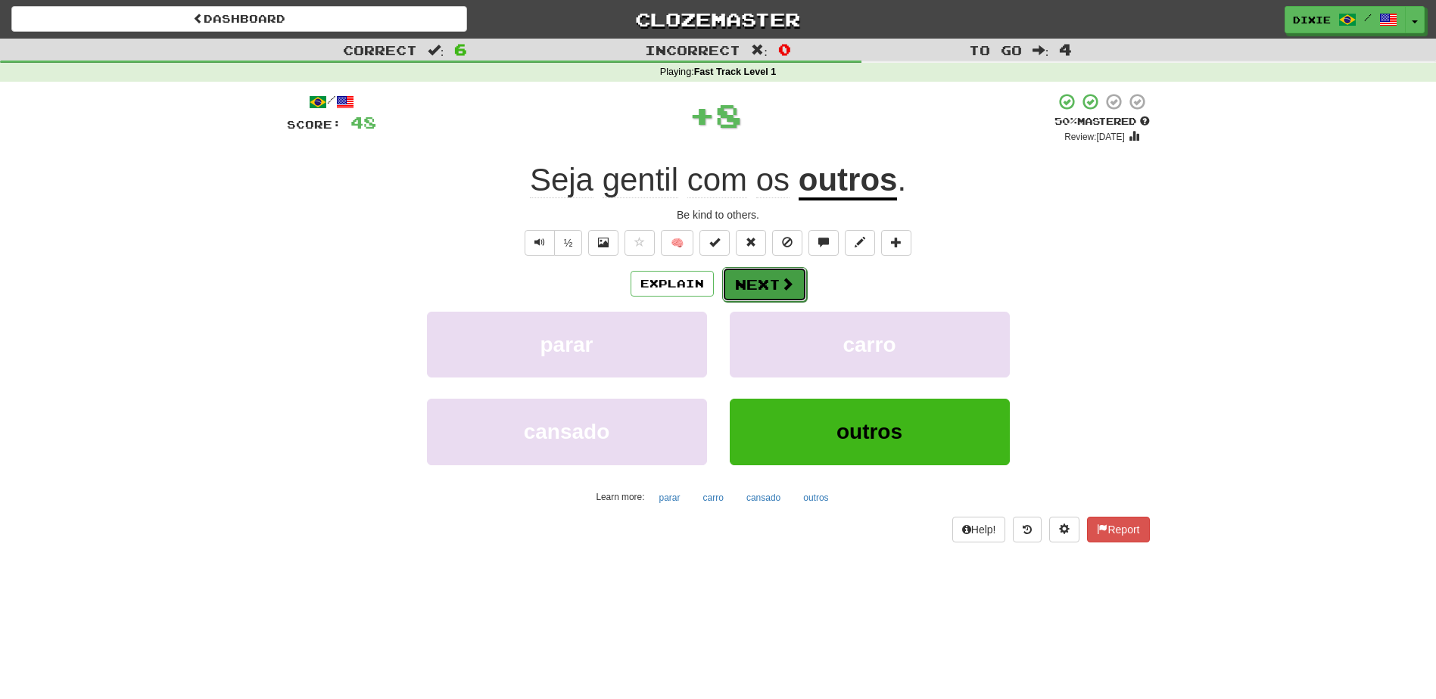
click at [738, 287] on button "Next" at bounding box center [764, 284] width 85 height 35
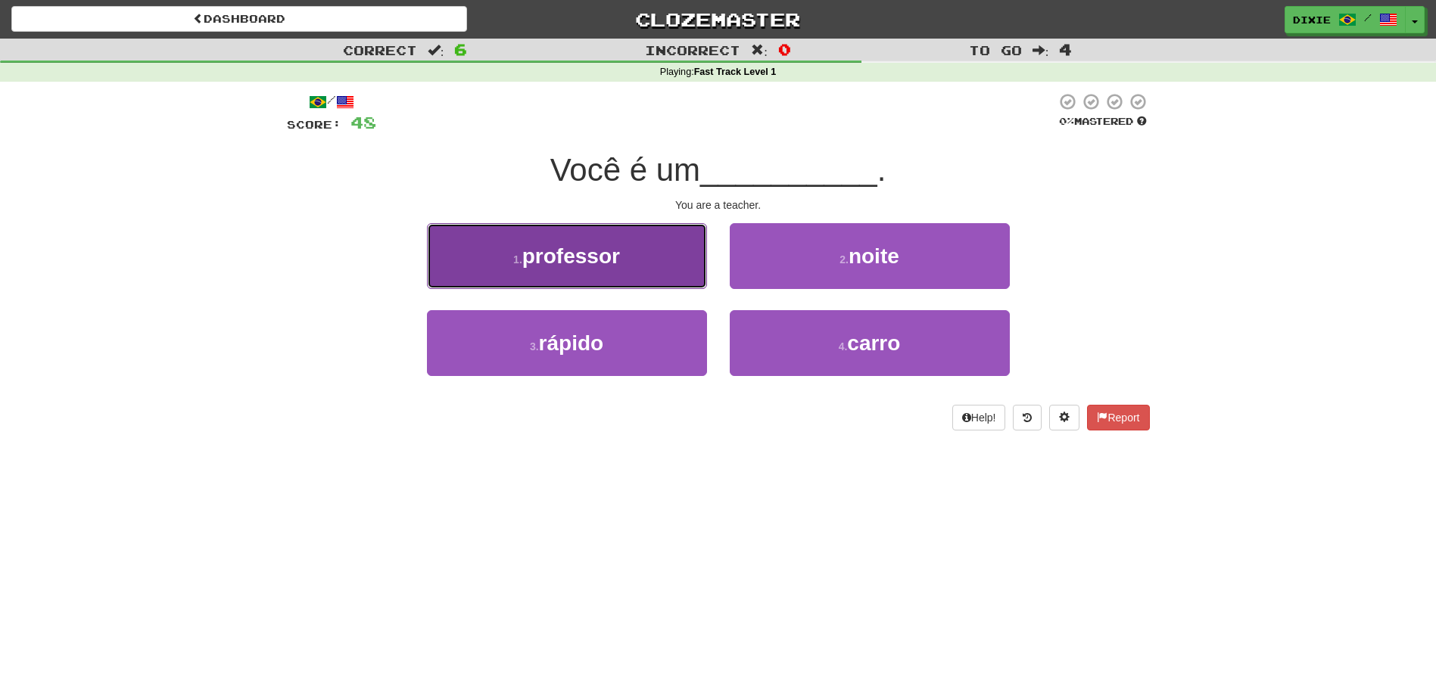
click at [688, 266] on button "1 . professor" at bounding box center [567, 256] width 280 height 66
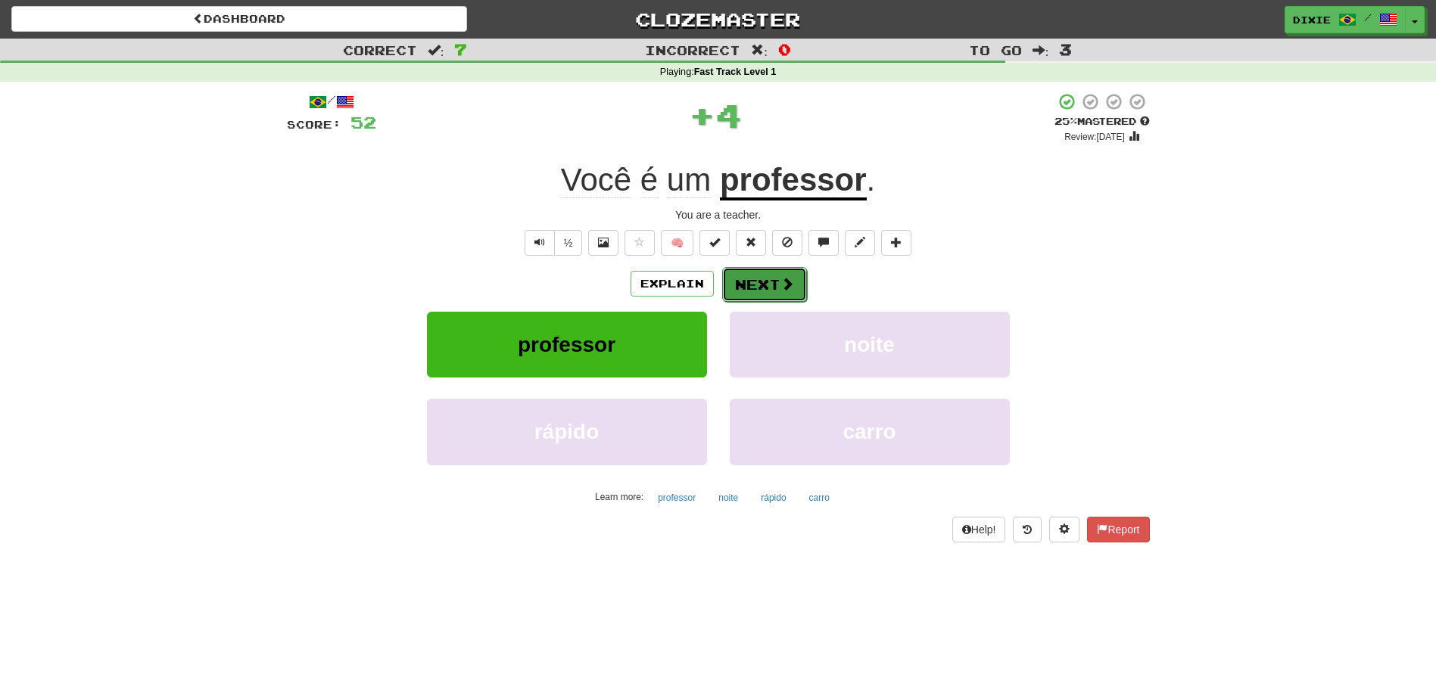
click at [730, 278] on button "Next" at bounding box center [764, 284] width 85 height 35
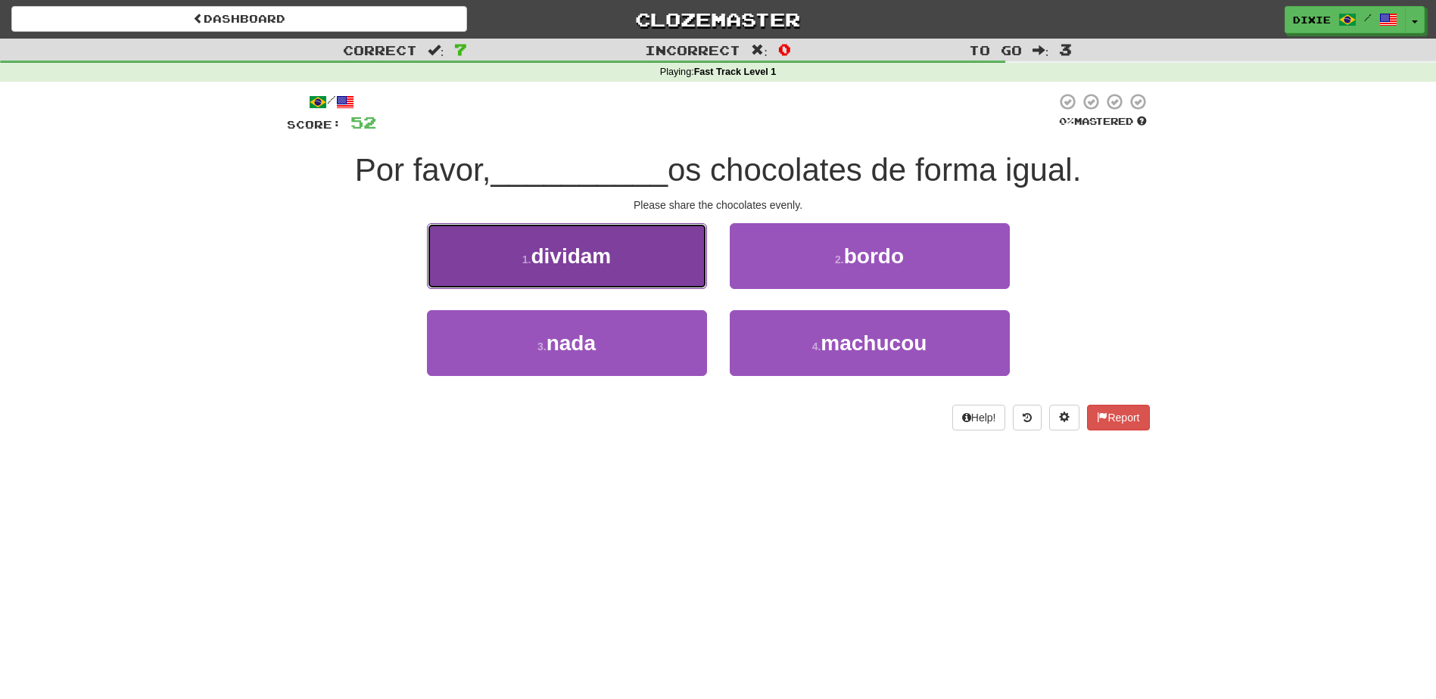
click at [667, 242] on button "1 . dividam" at bounding box center [567, 256] width 280 height 66
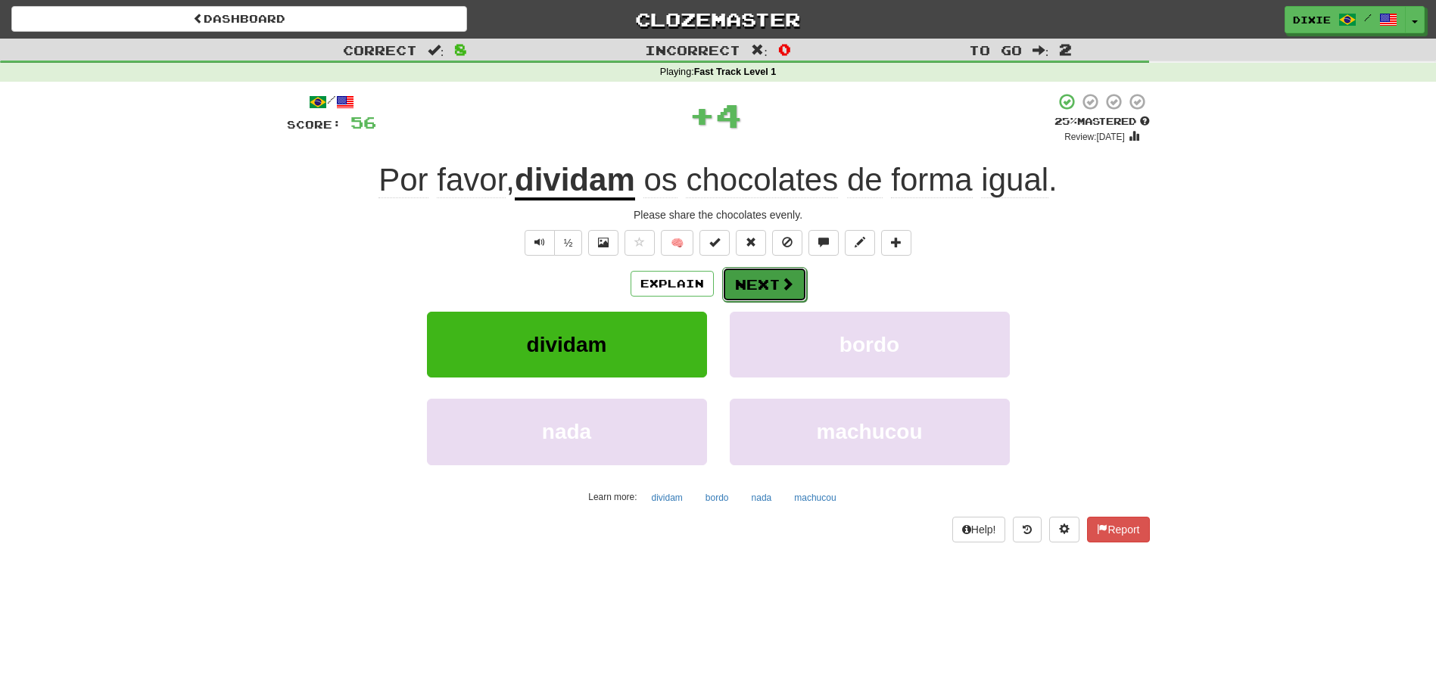
click at [742, 282] on button "Next" at bounding box center [764, 284] width 85 height 35
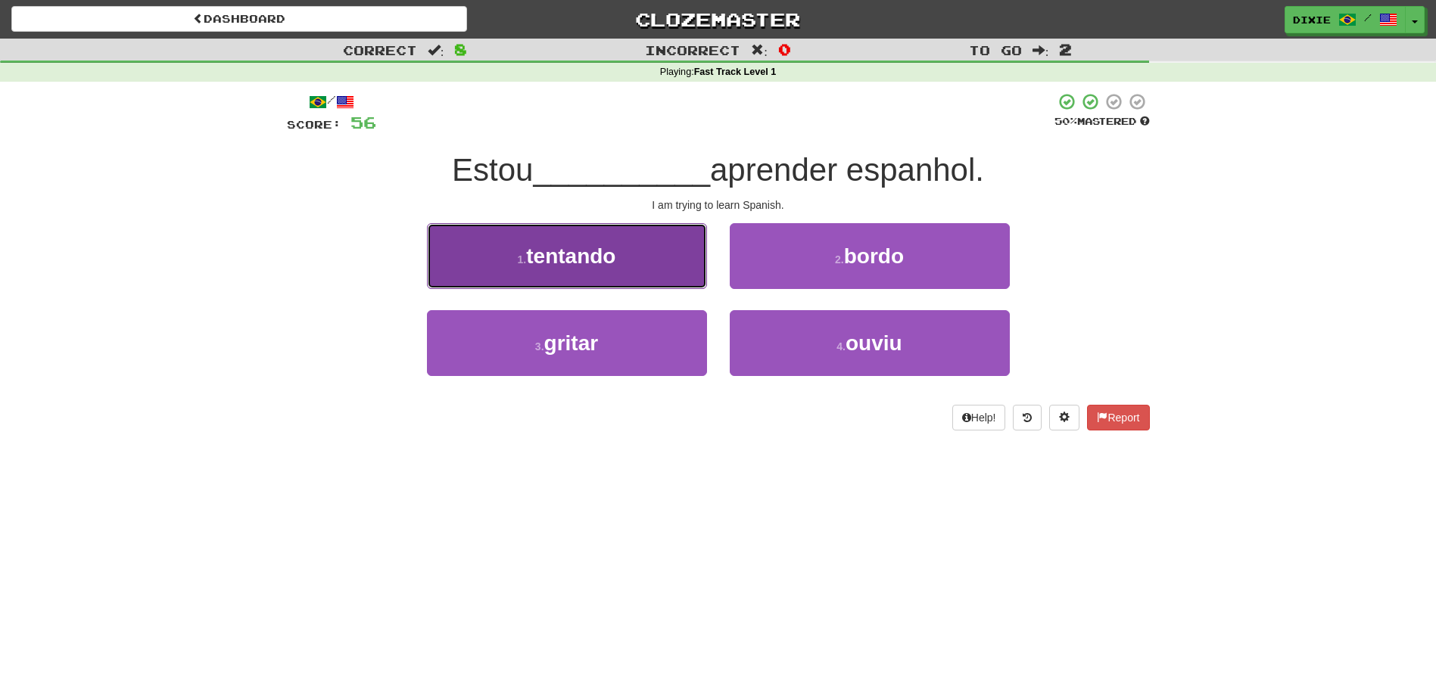
click at [650, 270] on button "1 . tentando" at bounding box center [567, 256] width 280 height 66
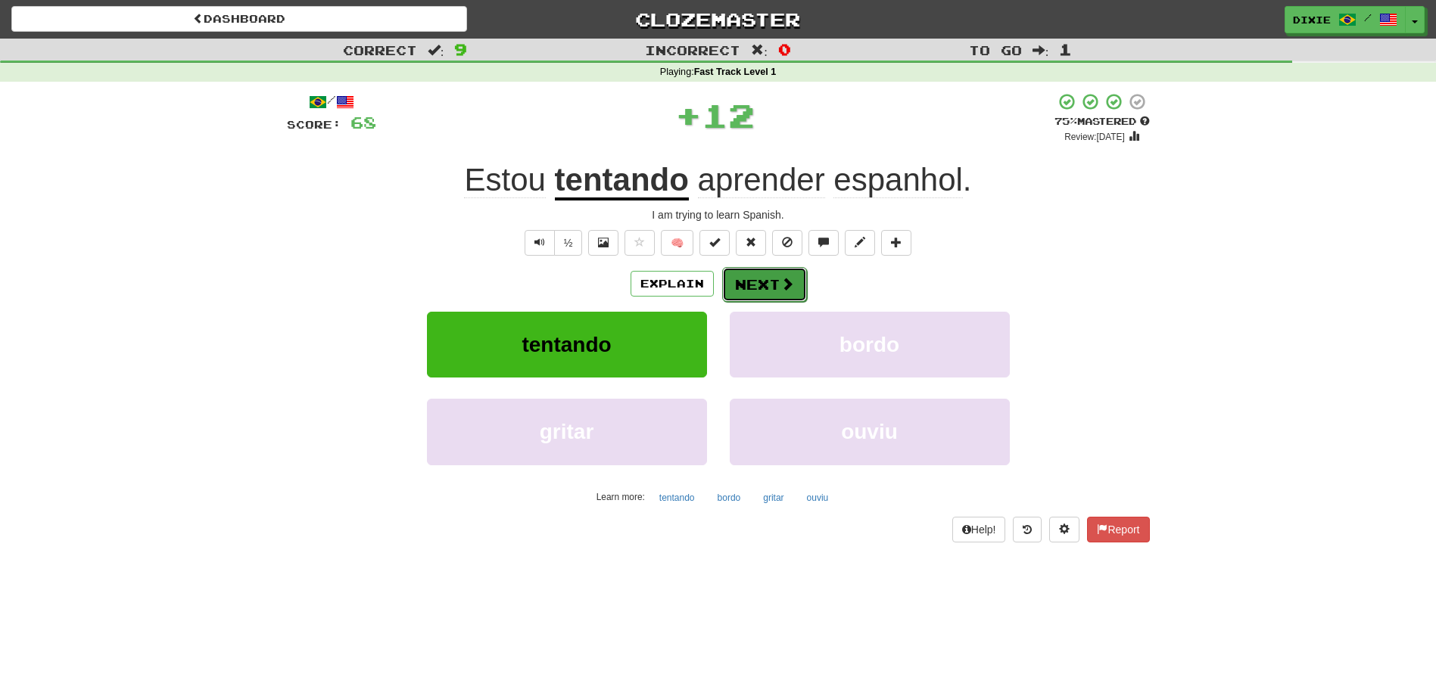
click at [743, 280] on button "Next" at bounding box center [764, 284] width 85 height 35
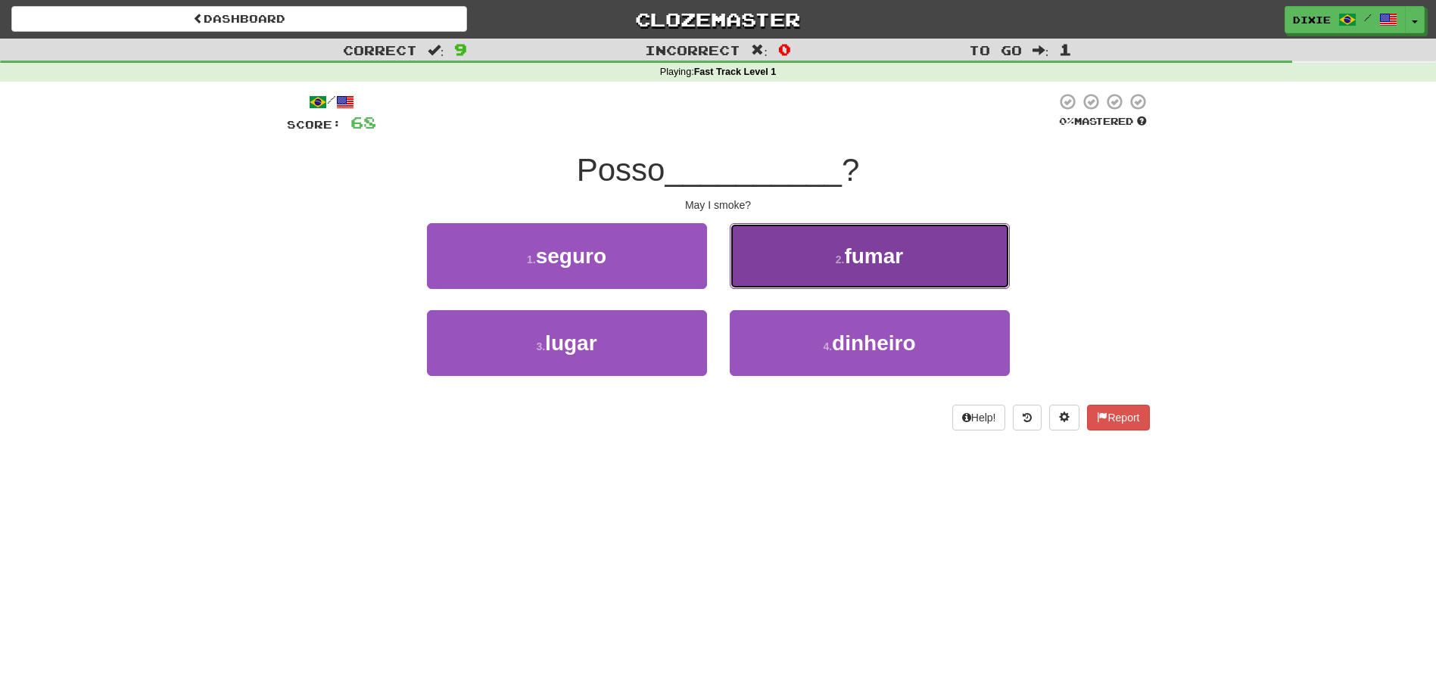
click at [754, 263] on button "2 . fumar" at bounding box center [870, 256] width 280 height 66
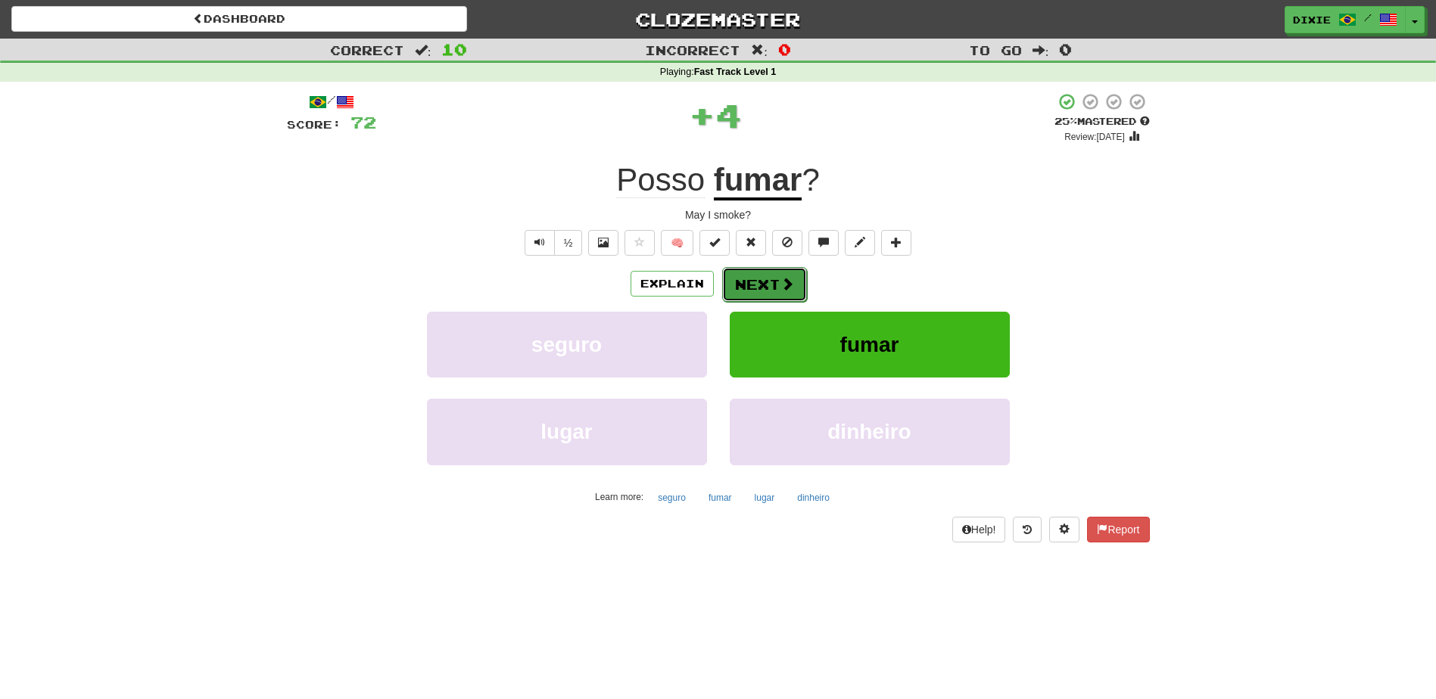
click at [748, 282] on button "Next" at bounding box center [764, 284] width 85 height 35
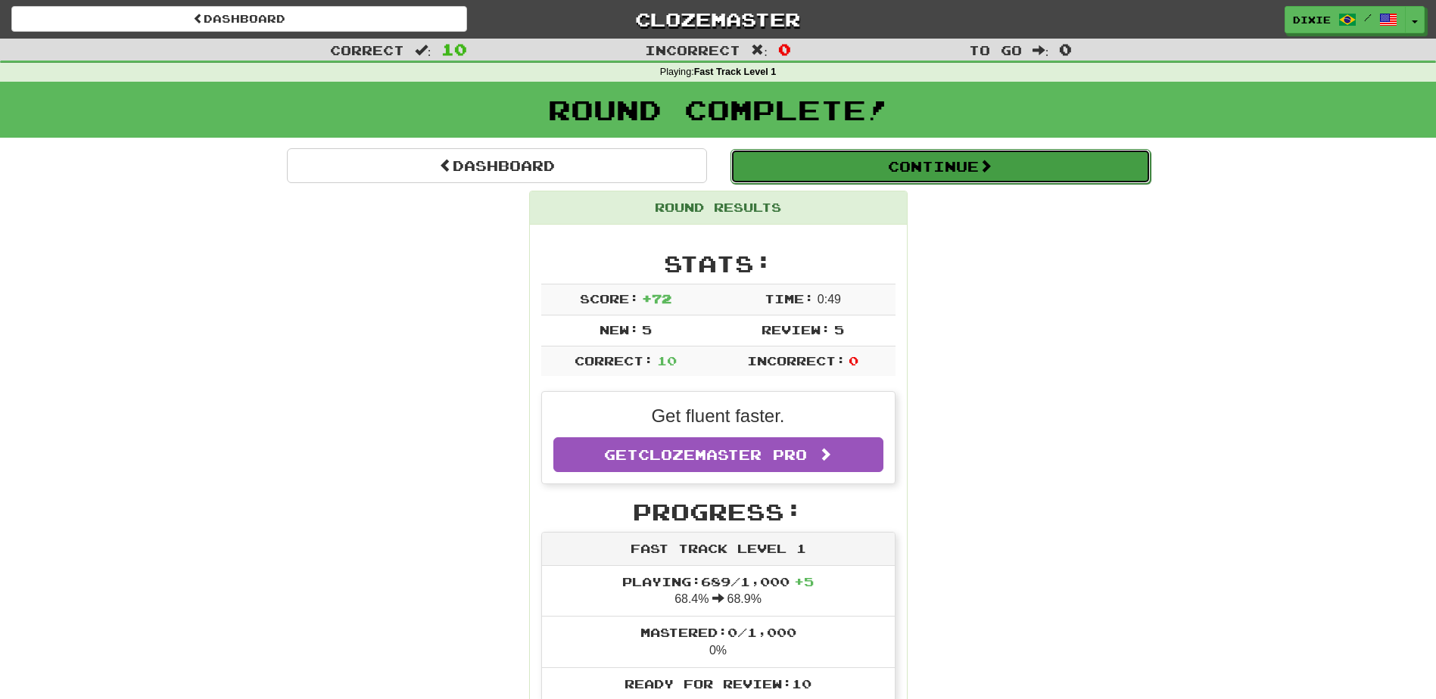
click at [979, 170] on button "Continue" at bounding box center [940, 166] width 420 height 35
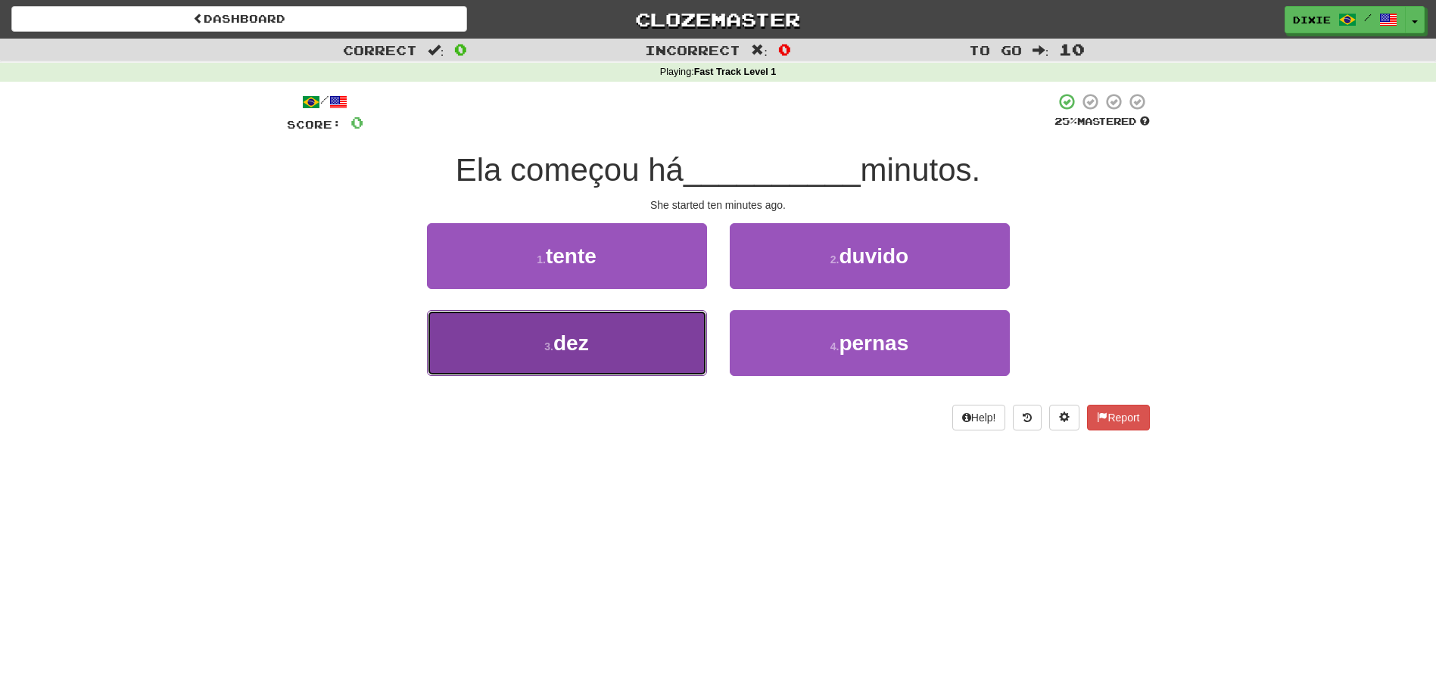
click at [631, 335] on button "3 . dez" at bounding box center [567, 343] width 280 height 66
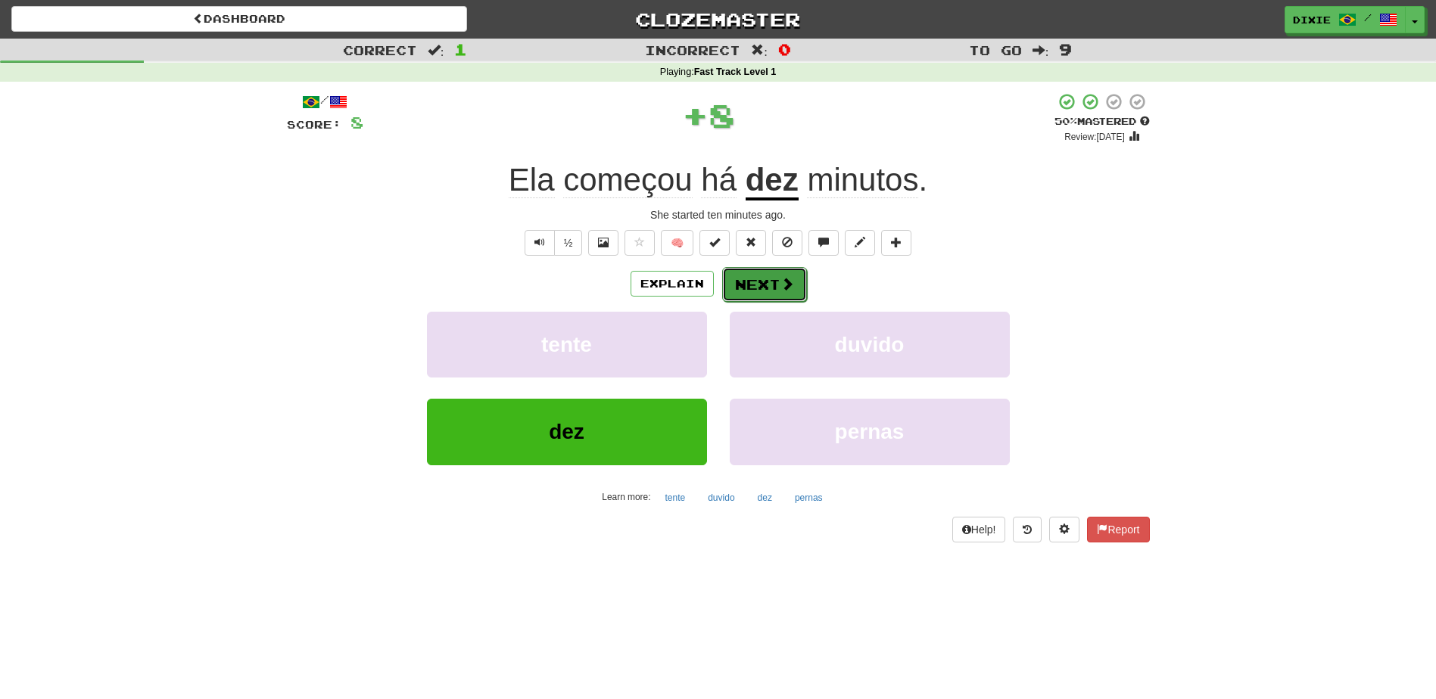
click at [737, 278] on button "Next" at bounding box center [764, 284] width 85 height 35
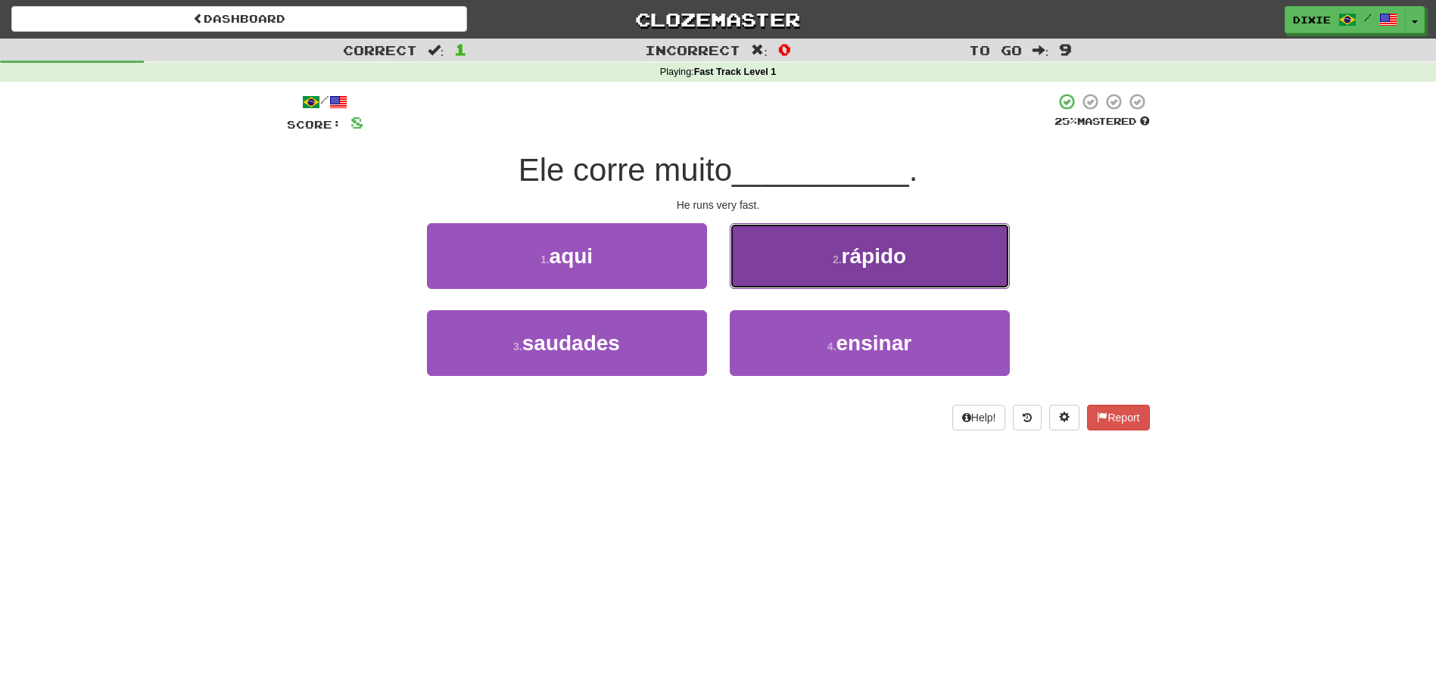
click at [755, 269] on button "2 . rápido" at bounding box center [870, 256] width 280 height 66
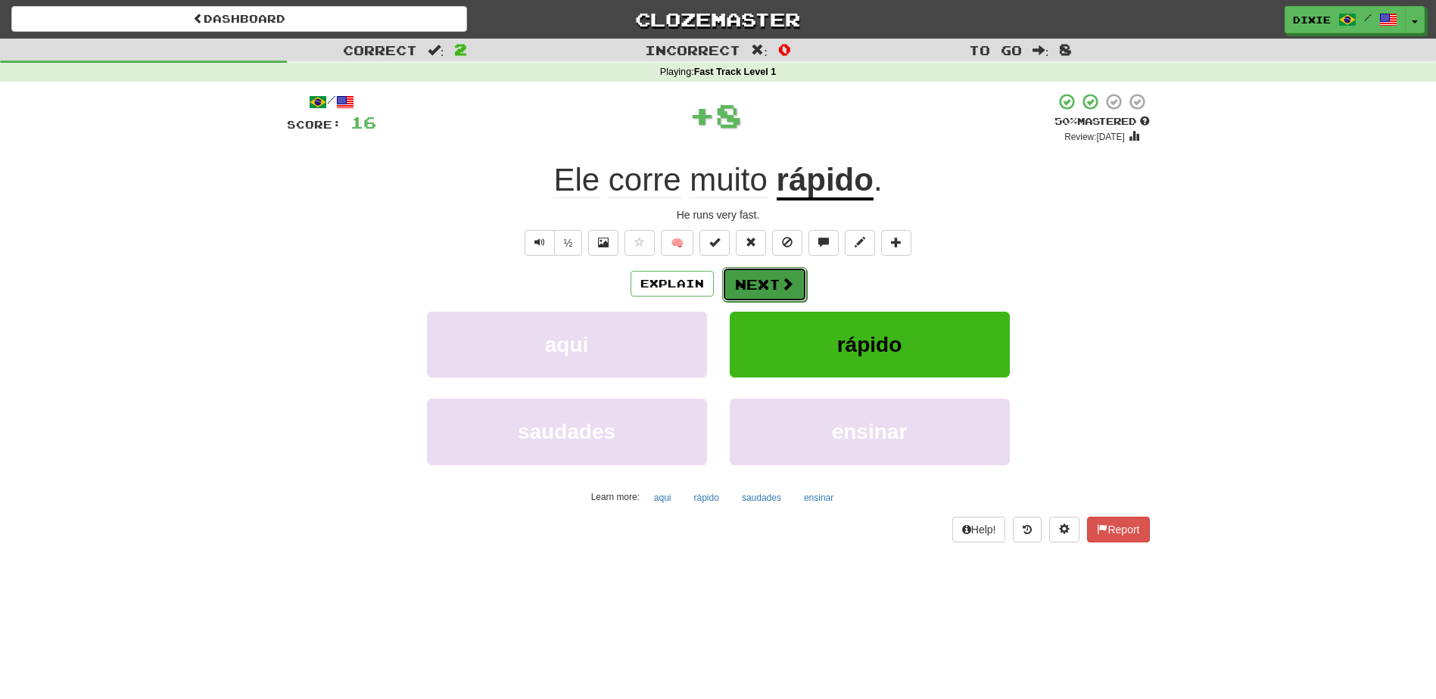
click at [728, 284] on button "Next" at bounding box center [764, 284] width 85 height 35
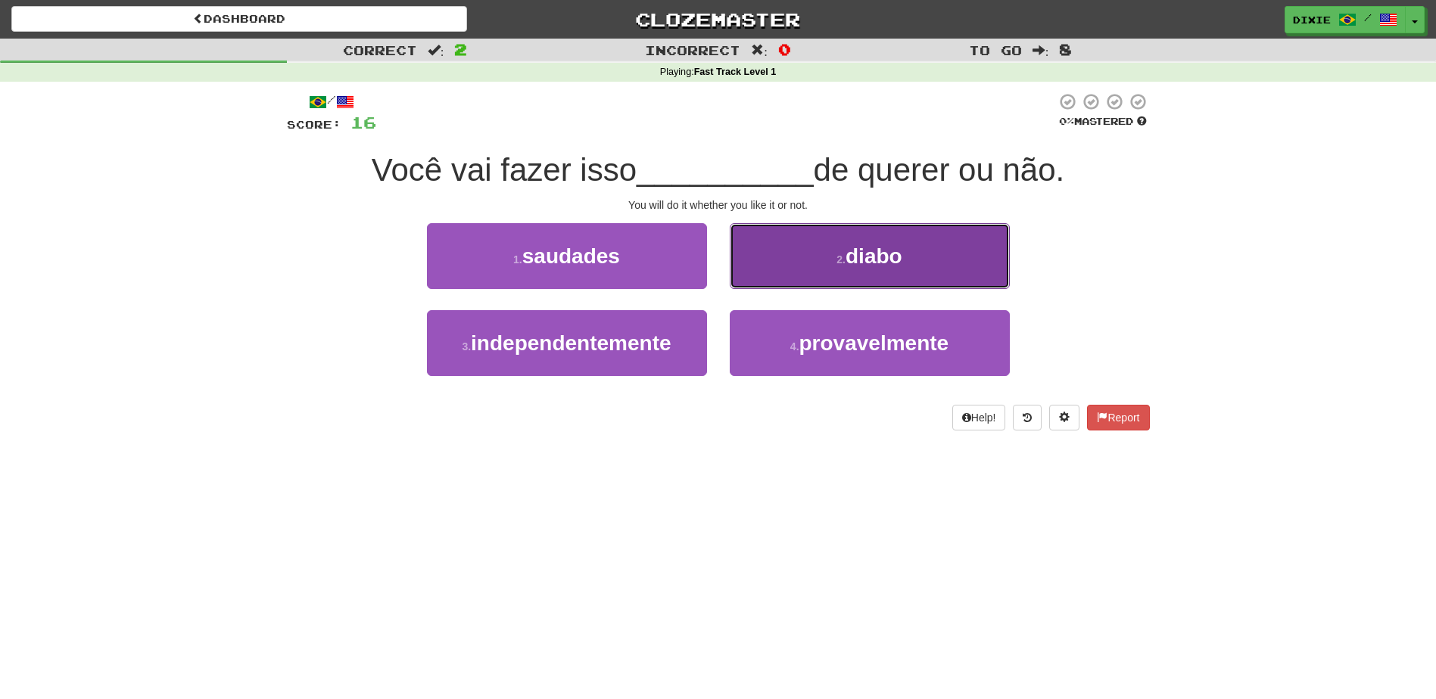
click at [768, 251] on button "2 . diabo" at bounding box center [870, 256] width 280 height 66
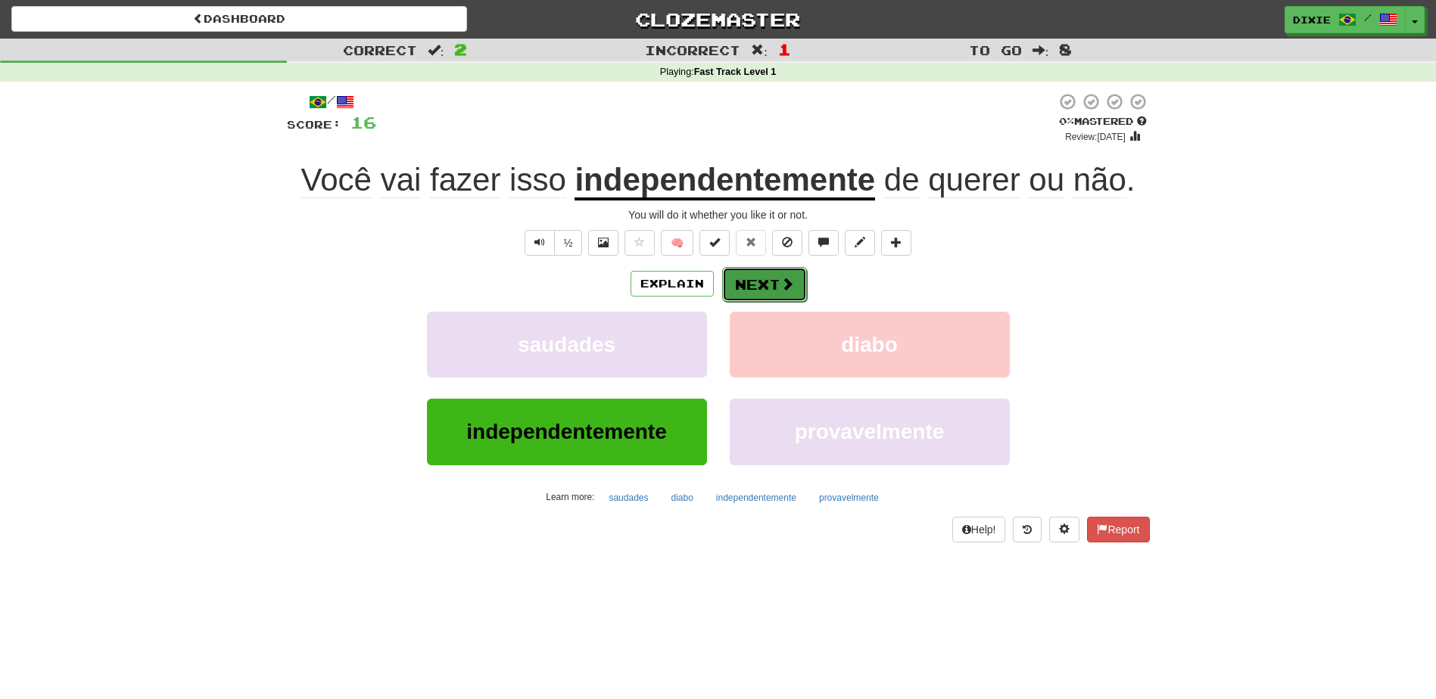
click at [752, 281] on button "Next" at bounding box center [764, 284] width 85 height 35
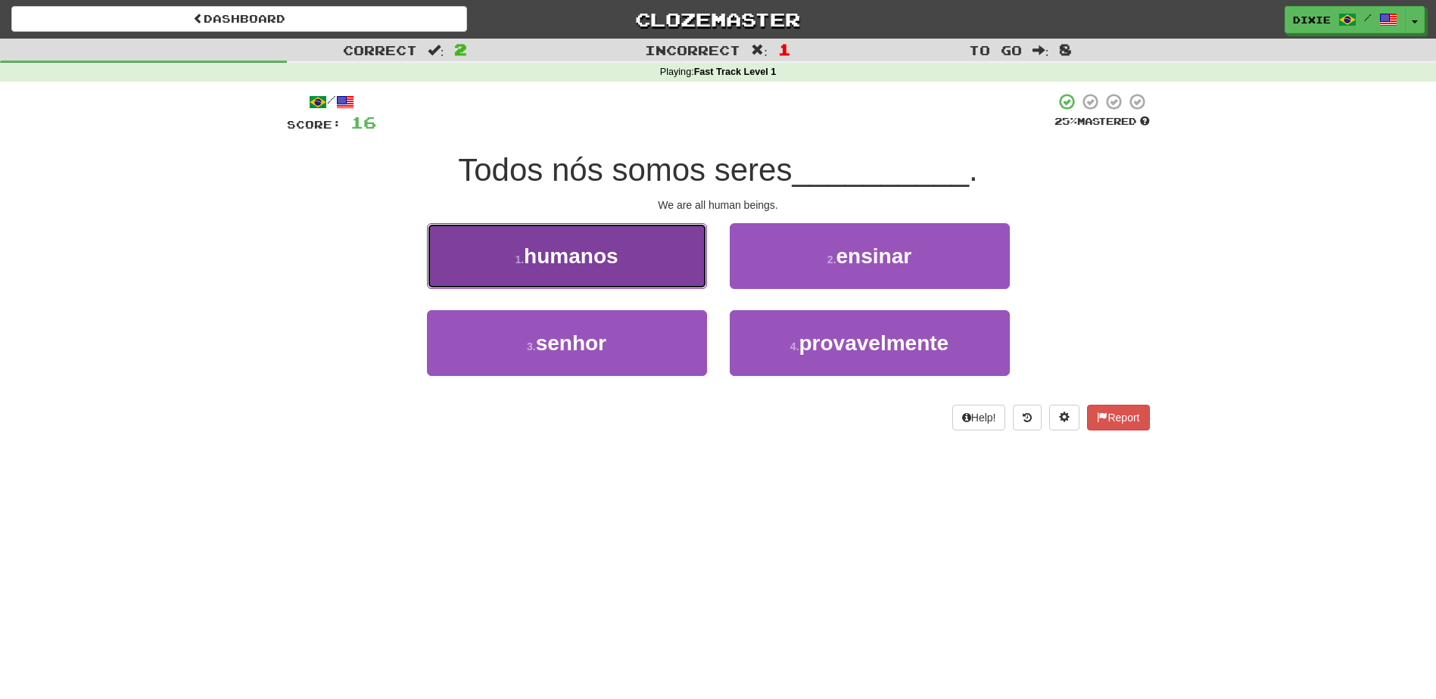
click at [660, 257] on button "1 . humanos" at bounding box center [567, 256] width 280 height 66
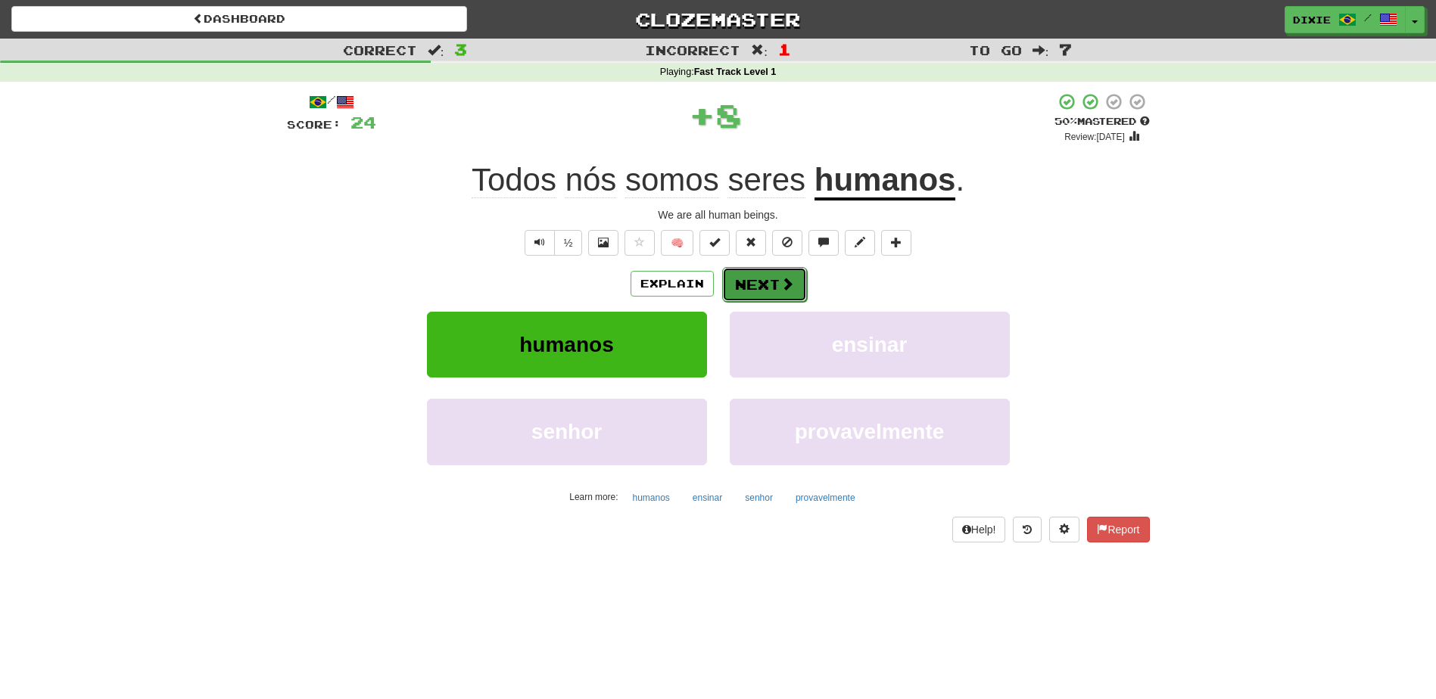
click at [731, 286] on button "Next" at bounding box center [764, 284] width 85 height 35
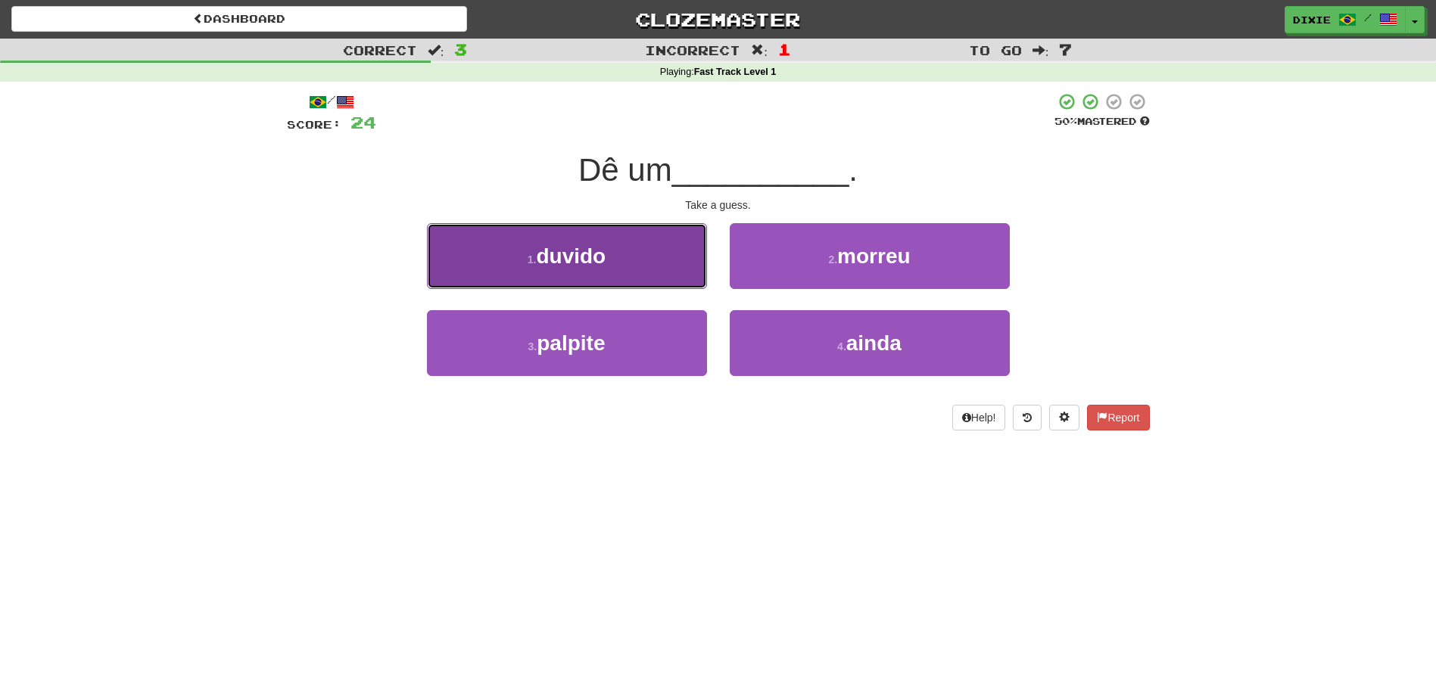
click at [666, 272] on button "1 . duvido" at bounding box center [567, 256] width 280 height 66
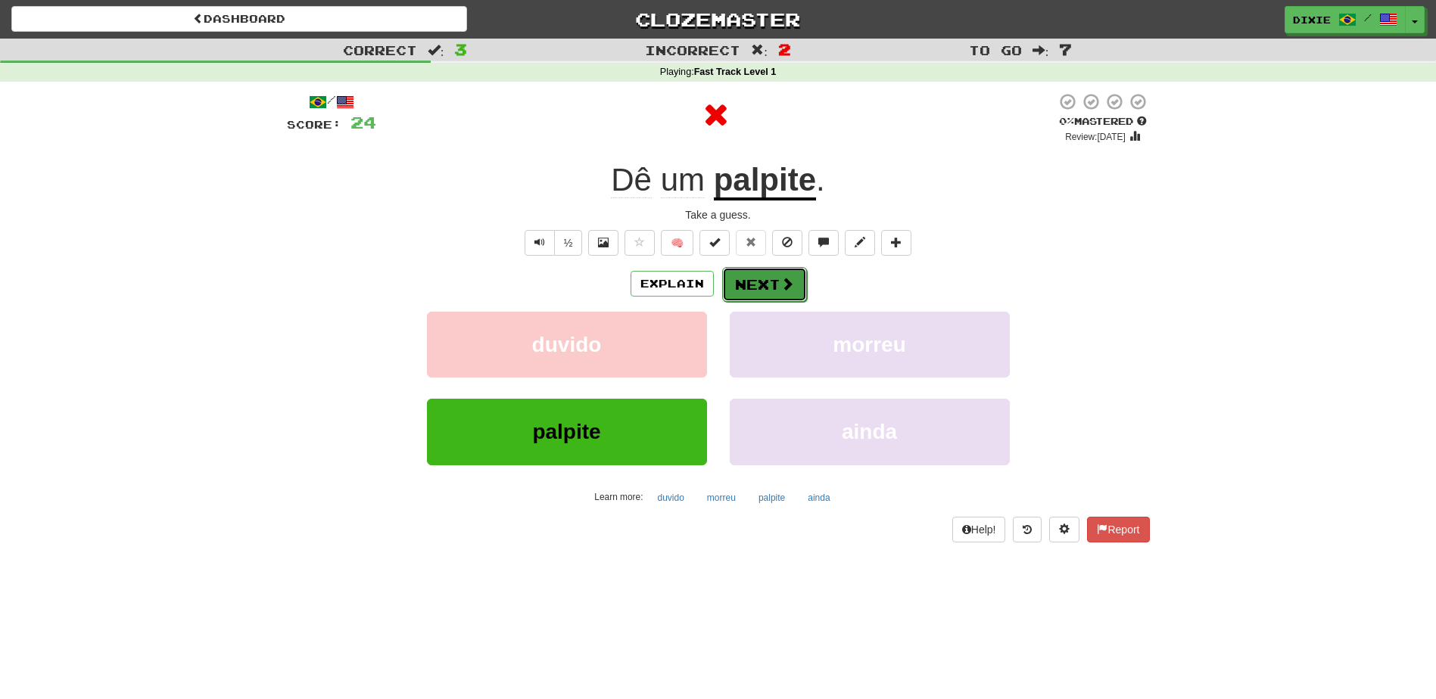
click at [734, 279] on button "Next" at bounding box center [764, 284] width 85 height 35
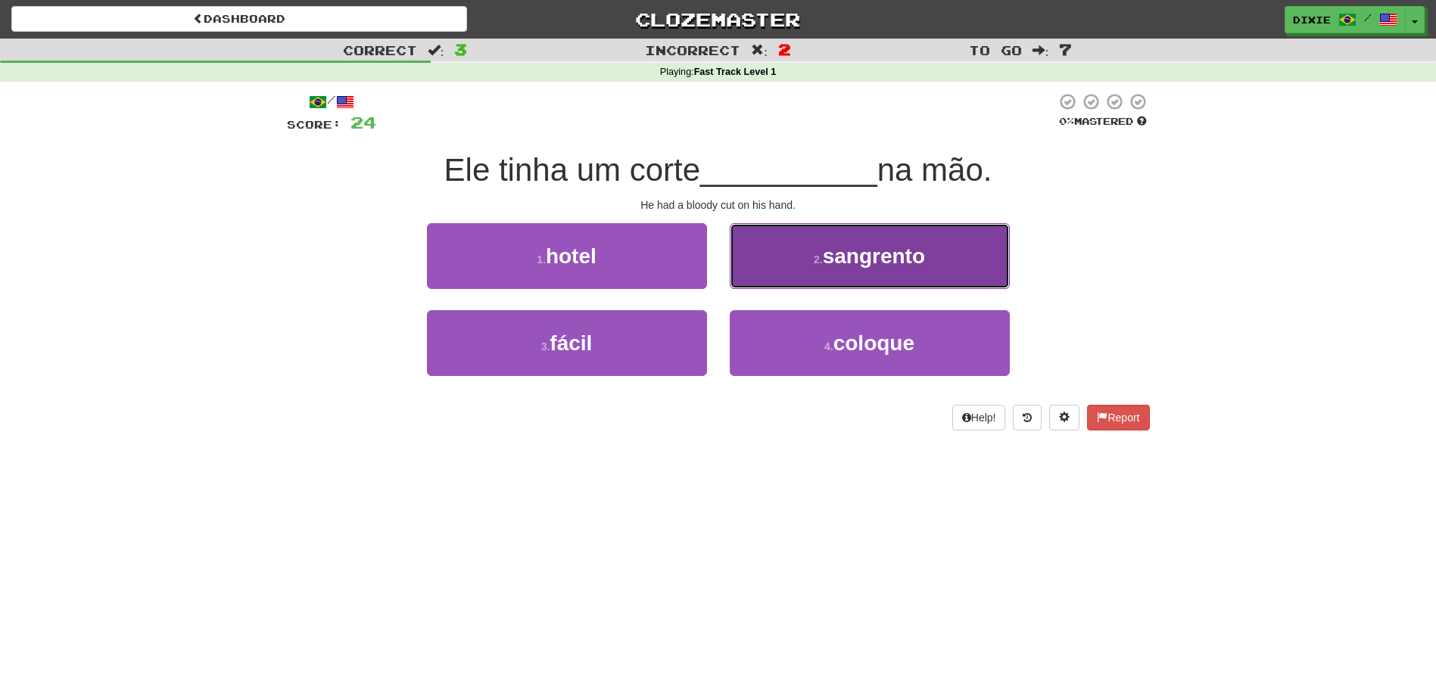
click at [758, 266] on button "2 . sangrento" at bounding box center [870, 256] width 280 height 66
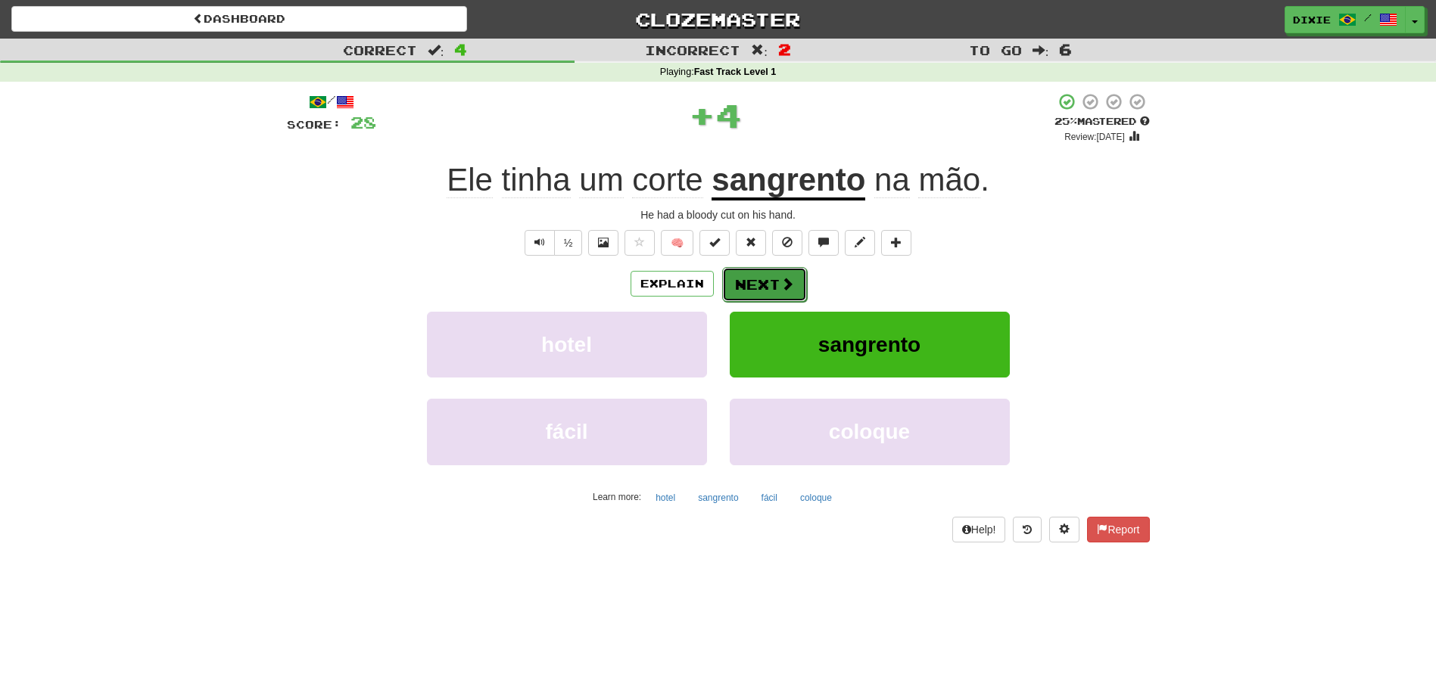
click at [752, 272] on button "Next" at bounding box center [764, 284] width 85 height 35
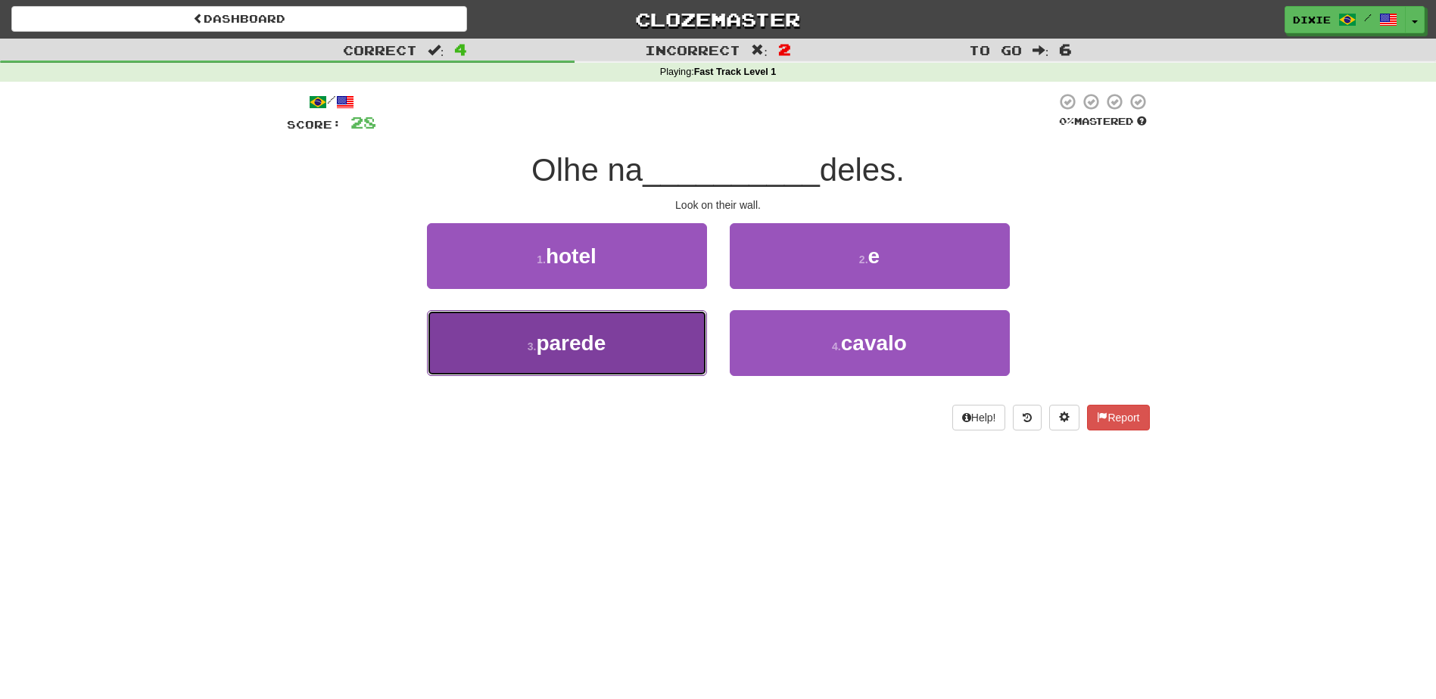
click at [670, 336] on button "3 . parede" at bounding box center [567, 343] width 280 height 66
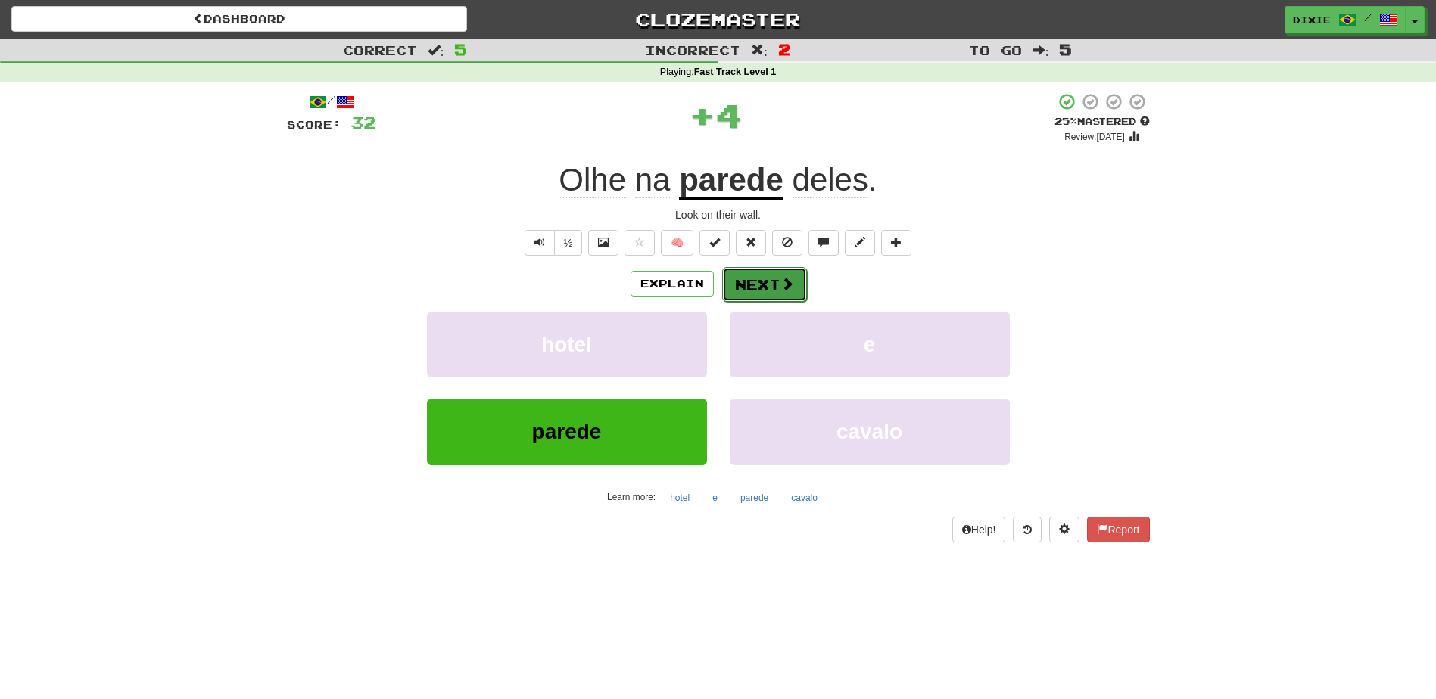
click at [730, 285] on button "Next" at bounding box center [764, 284] width 85 height 35
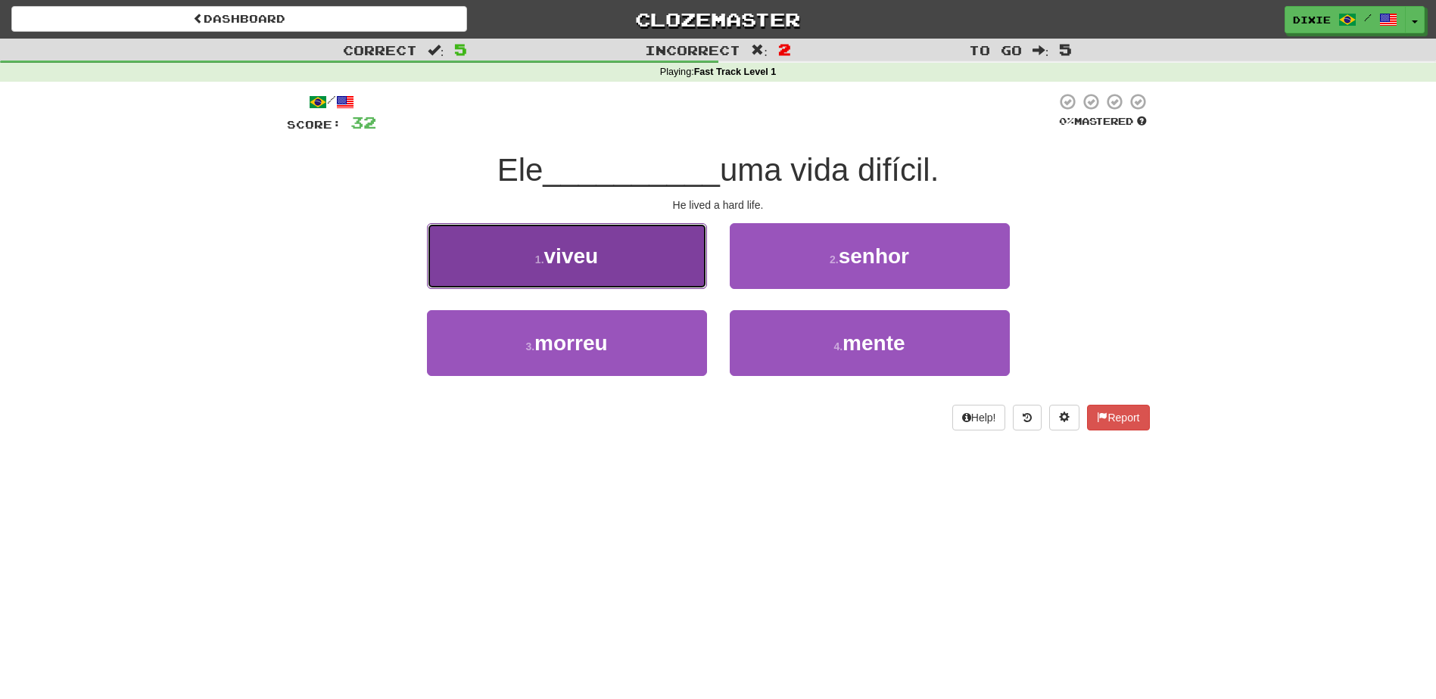
click at [673, 274] on button "1 . viveu" at bounding box center [567, 256] width 280 height 66
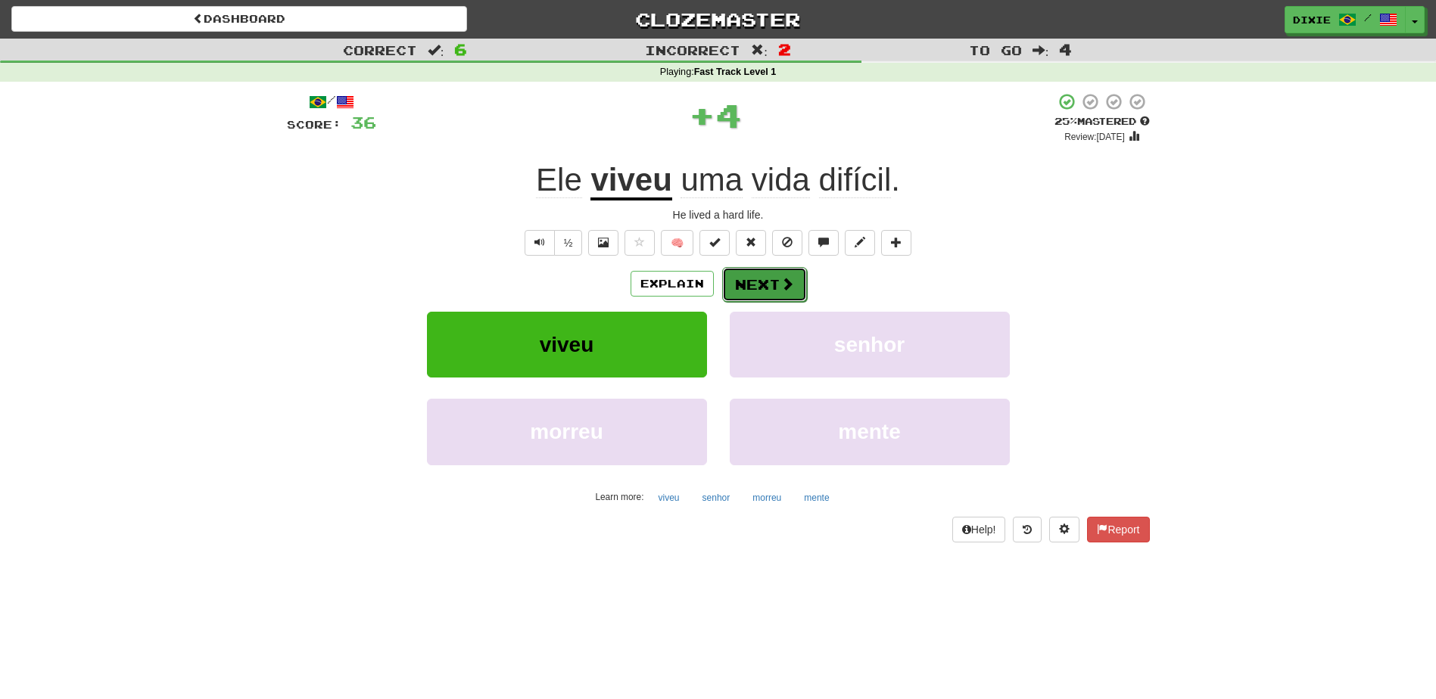
click at [740, 287] on button "Next" at bounding box center [764, 284] width 85 height 35
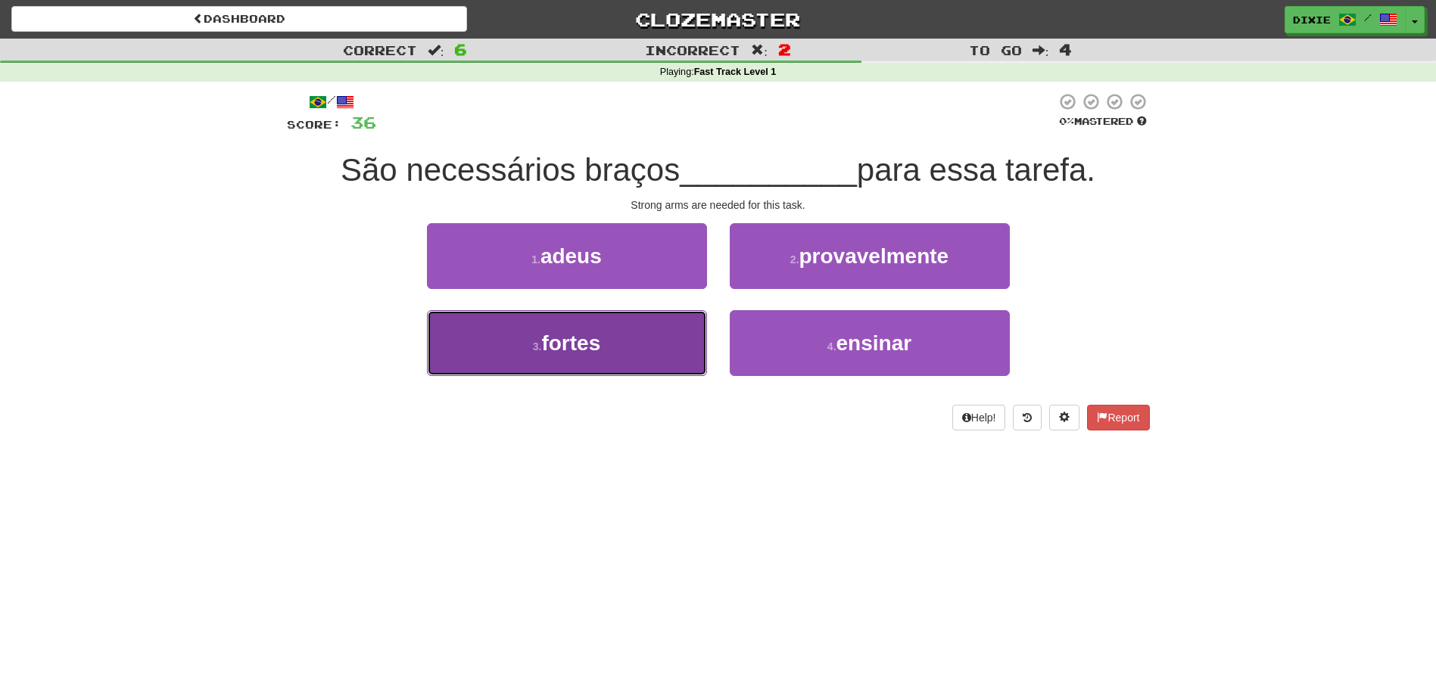
click at [665, 328] on button "3 . fortes" at bounding box center [567, 343] width 280 height 66
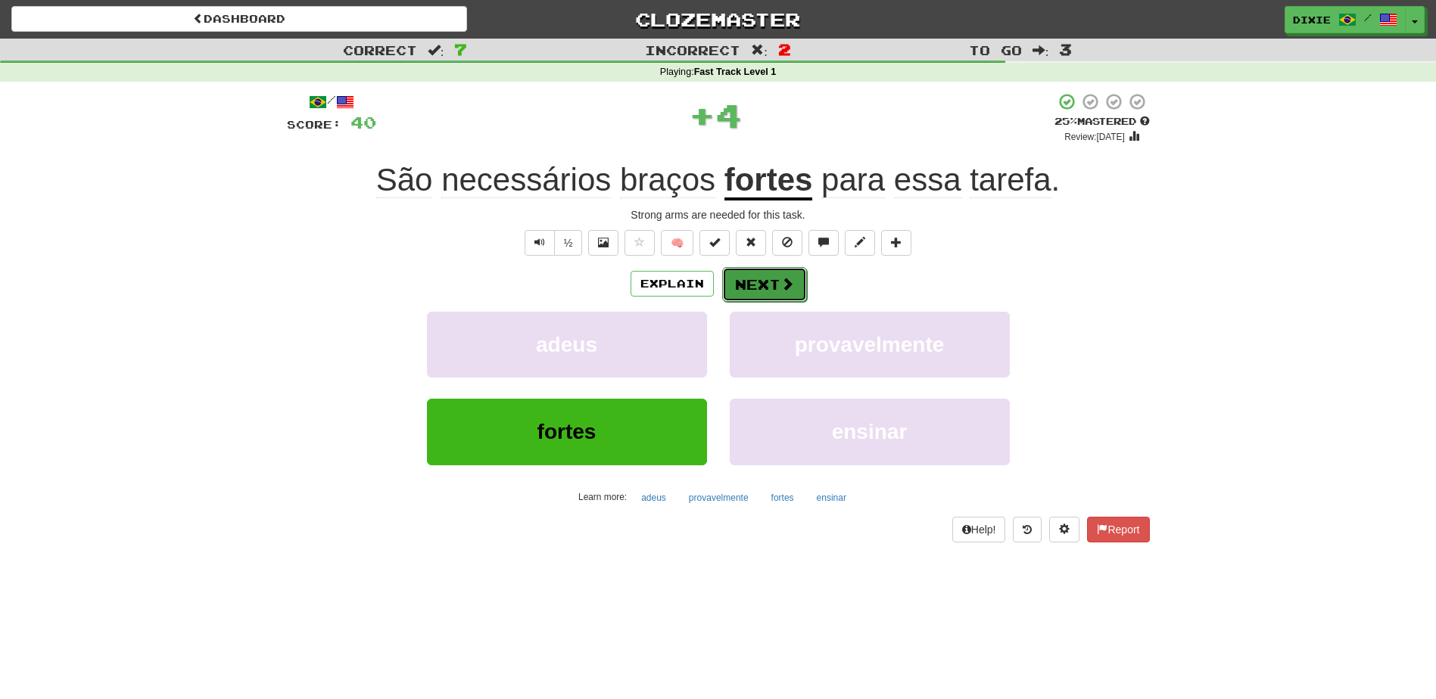
click at [733, 288] on button "Next" at bounding box center [764, 284] width 85 height 35
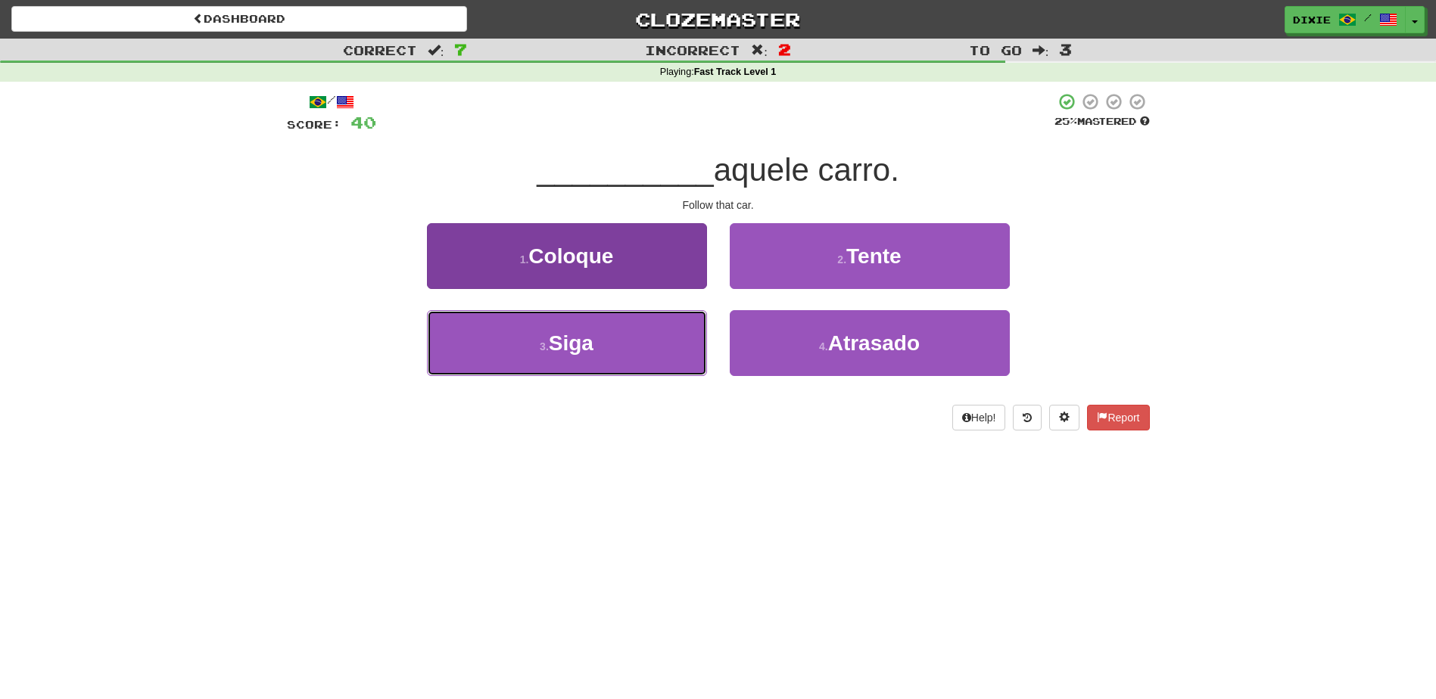
click at [671, 339] on button "3 . Siga" at bounding box center [567, 343] width 280 height 66
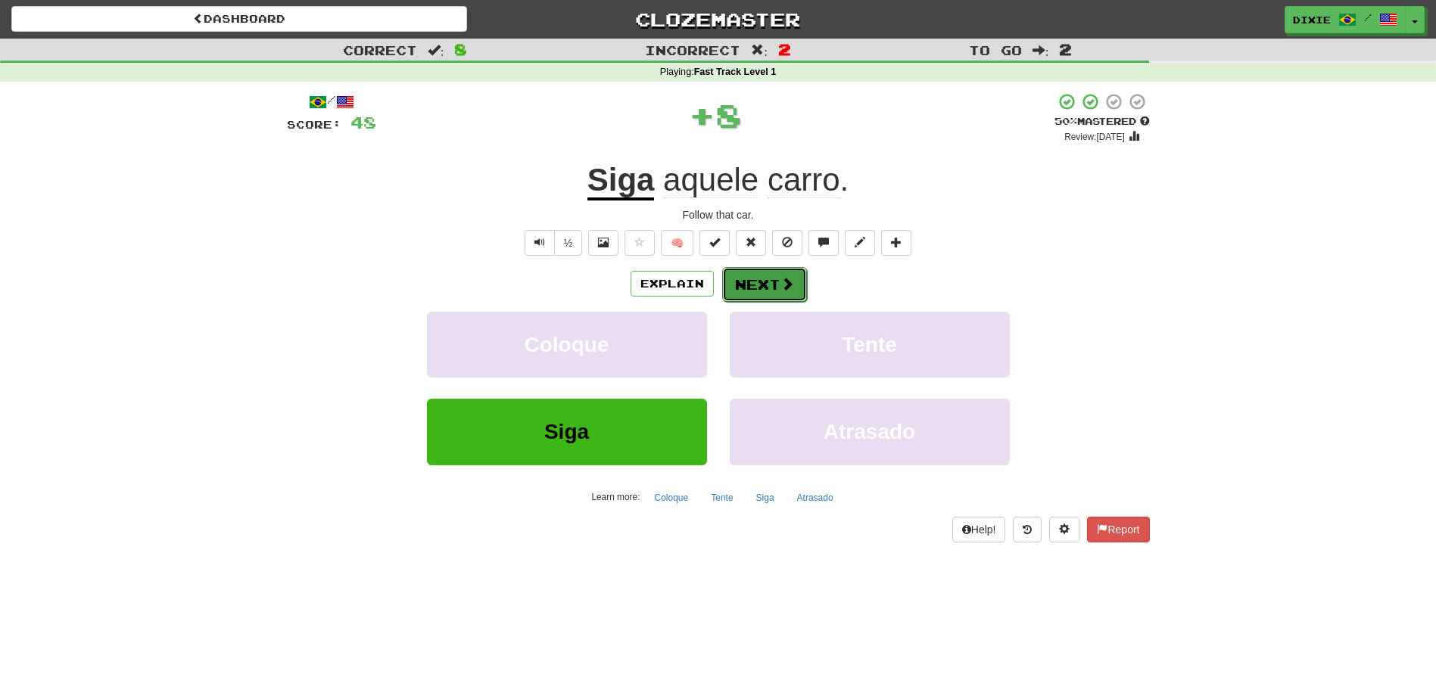
click at [742, 282] on button "Next" at bounding box center [764, 284] width 85 height 35
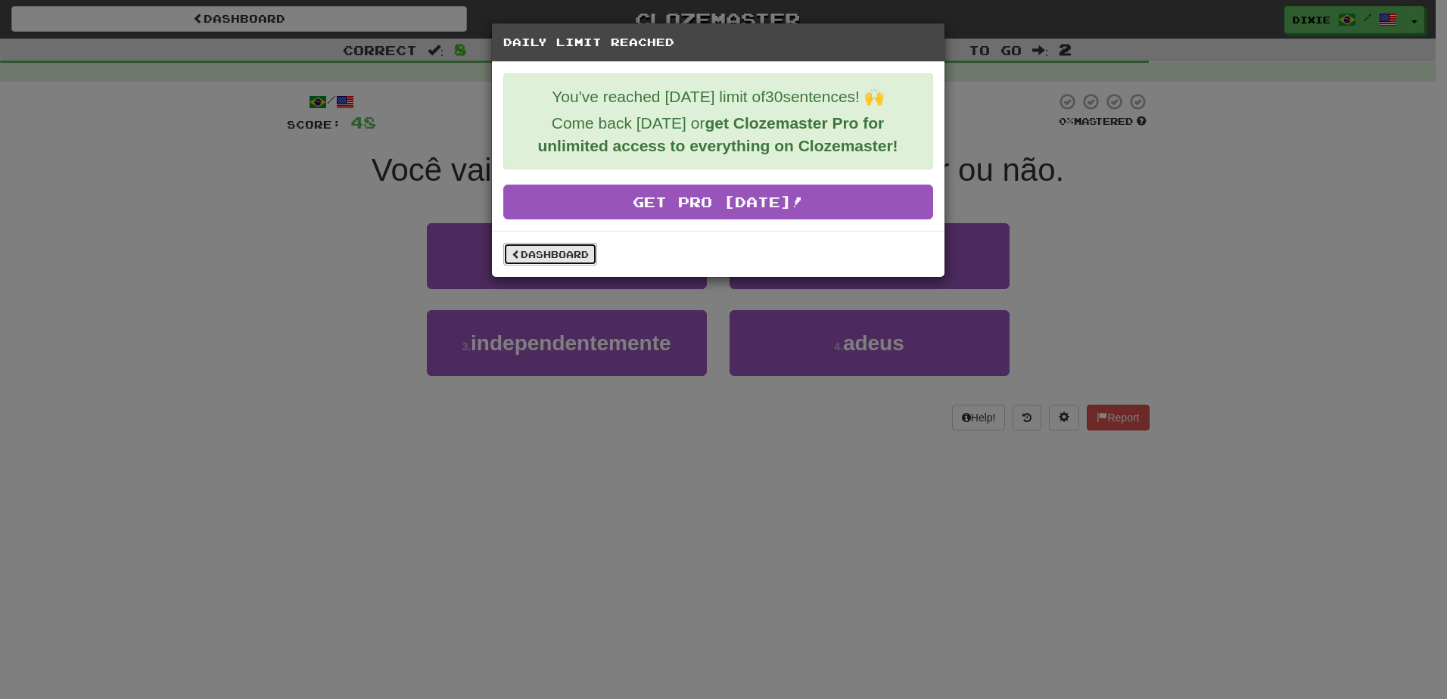
click at [553, 247] on link "Dashboard" at bounding box center [550, 254] width 94 height 23
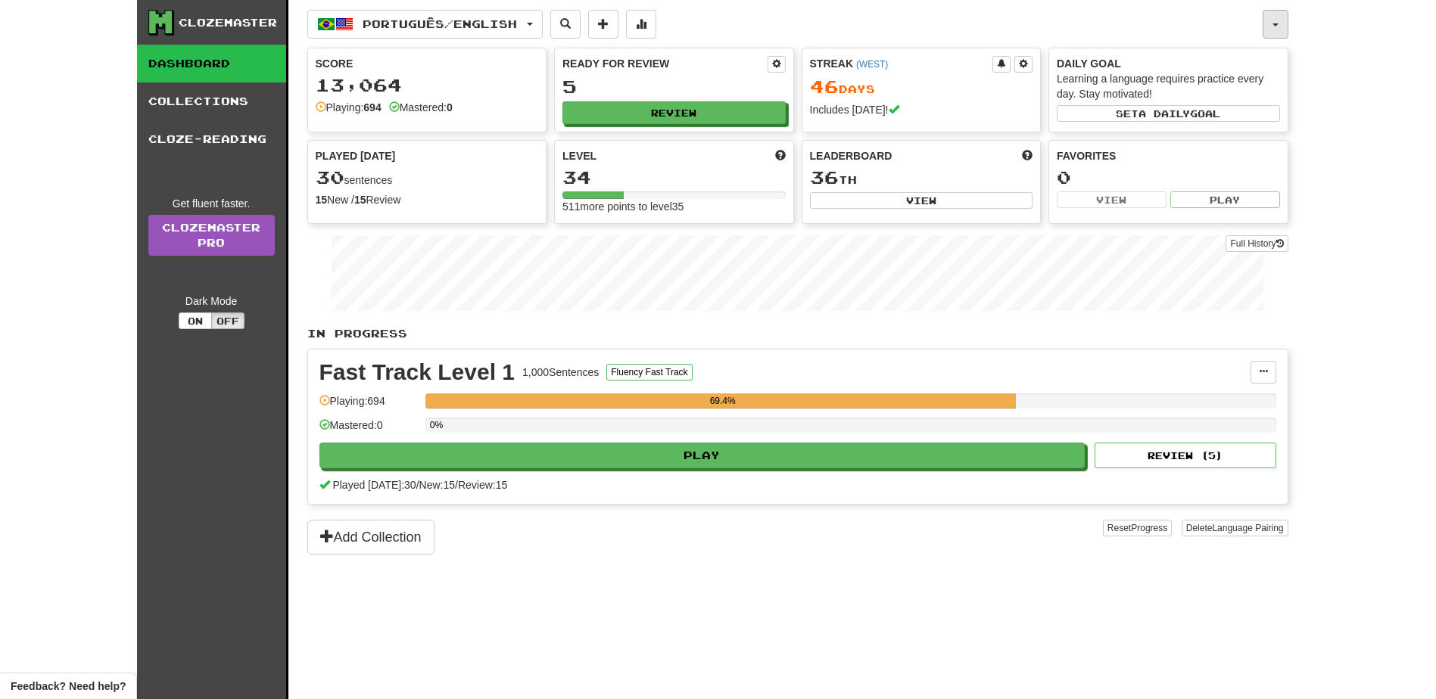
click at [1272, 23] on span "button" at bounding box center [1275, 24] width 6 height 3
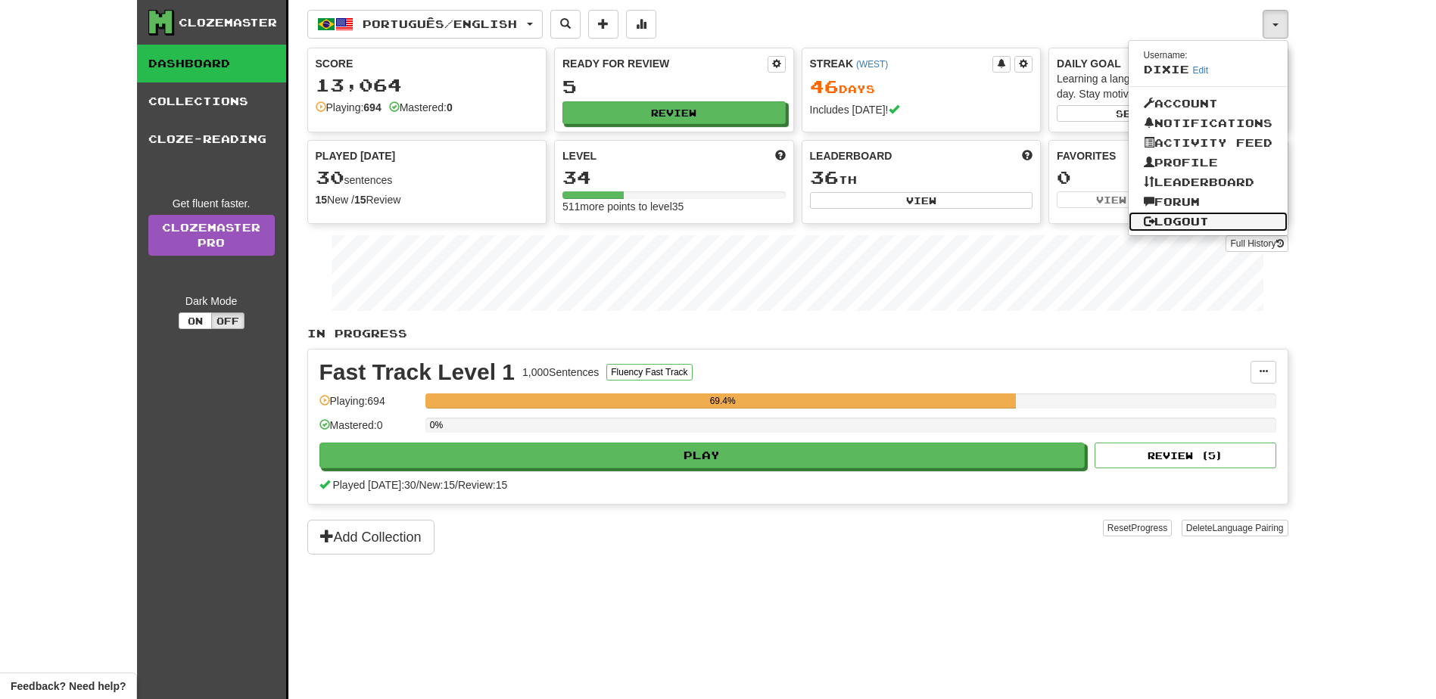
click at [1178, 216] on link "Logout" at bounding box center [1207, 222] width 159 height 20
